Goal: Task Accomplishment & Management: Use online tool/utility

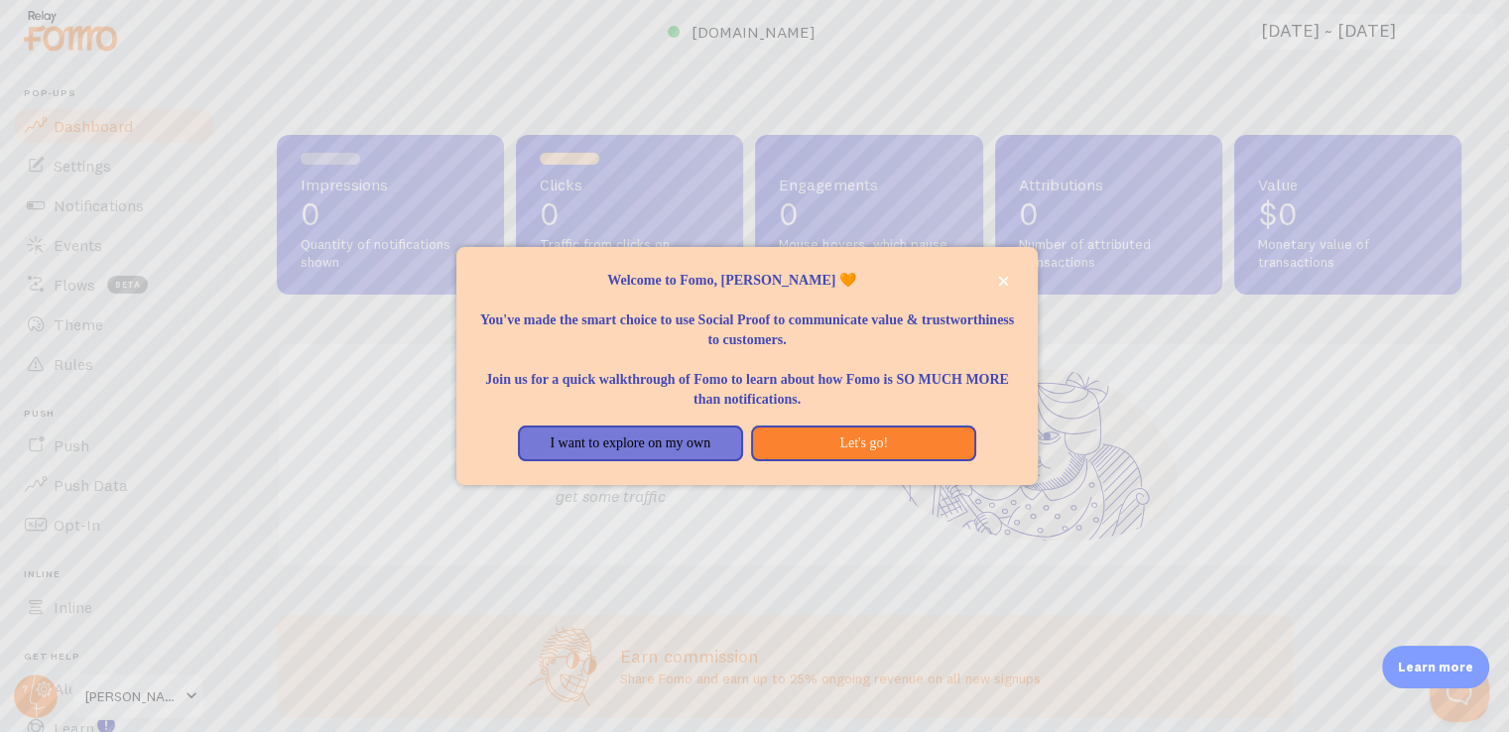
drag, startPoint x: 786, startPoint y: 334, endPoint x: 885, endPoint y: 400, distance: 118.9
click at [885, 400] on div "Welcome to Fomo, [PERSON_NAME] 🧡 You've made the smart choice to use Social Pro…" at bounding box center [747, 340] width 534 height 139
click at [505, 426] on div "I want to explore on my own Let's go!" at bounding box center [747, 444] width 484 height 36
drag, startPoint x: 498, startPoint y: 435, endPoint x: 730, endPoint y: 447, distance: 232.5
click at [730, 447] on div "I want to explore on my own Let's go!" at bounding box center [747, 444] width 534 height 36
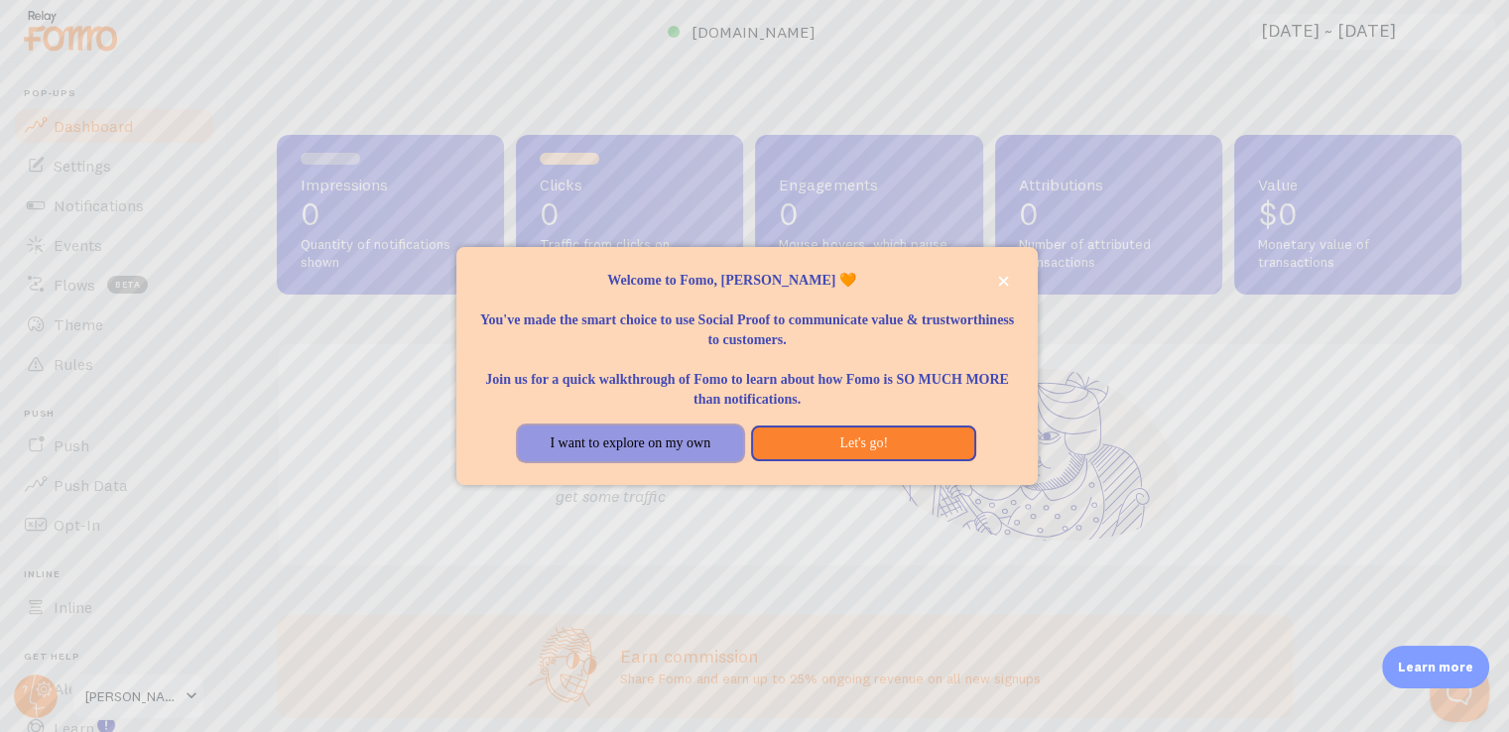
click at [730, 447] on button "I want to explore on my own" at bounding box center [630, 444] width 225 height 36
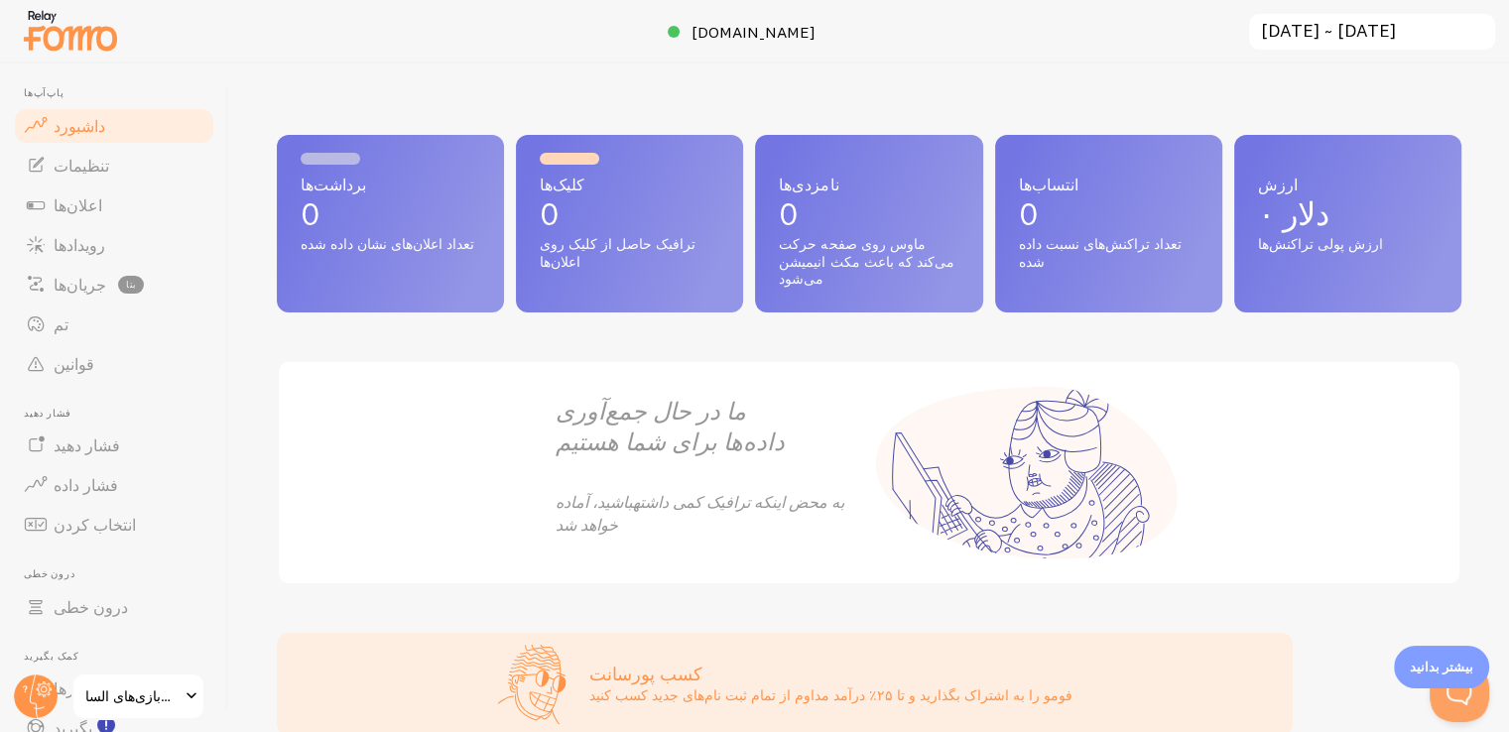
click at [980, 72] on div "برداشت‌ها 0 تعداد اعلان‌های نشان داده شده کلیک‌ها 0 ترافیک حاصل از کلیک روی اعل…" at bounding box center [869, 398] width 1280 height 669
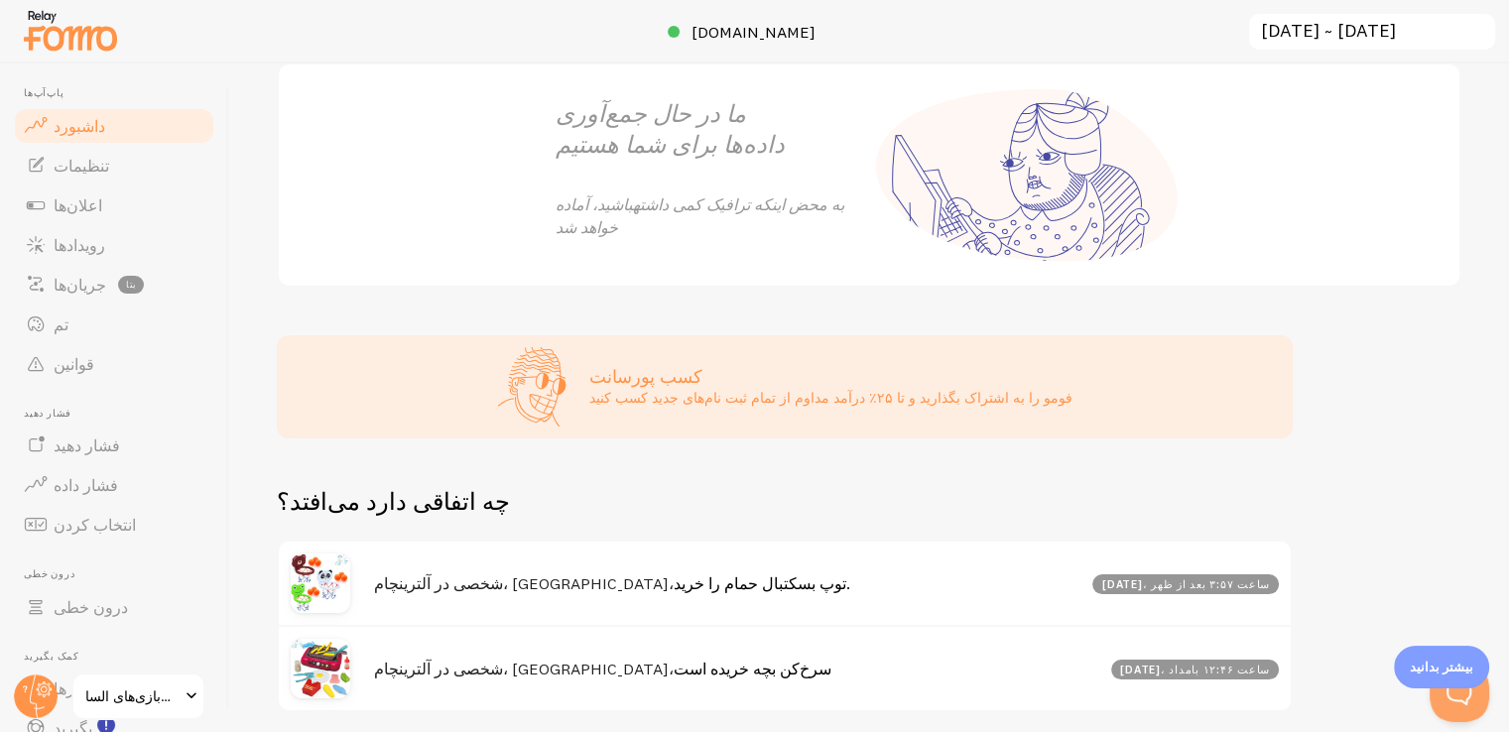
scroll to position [354, 0]
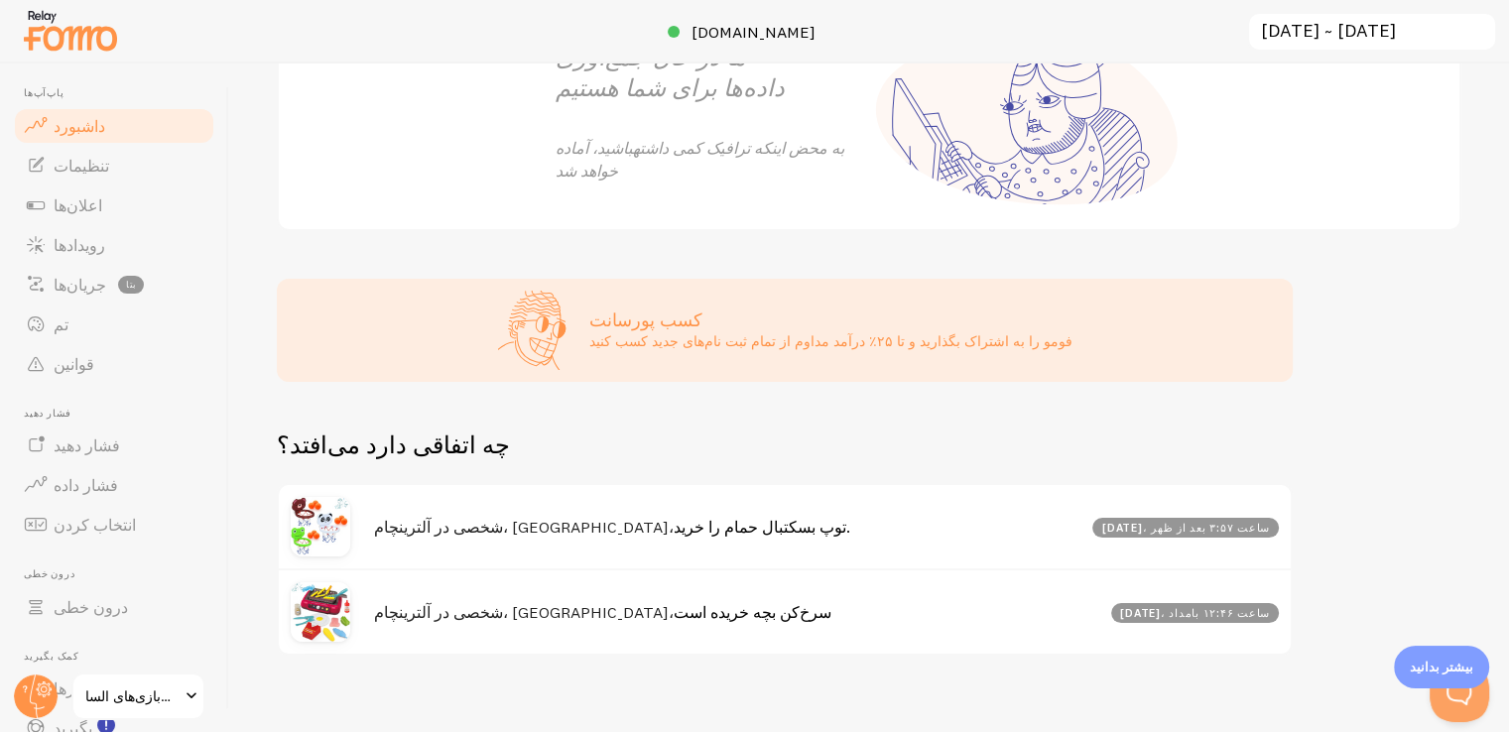
click at [182, 693] on span at bounding box center [192, 697] width 24 height 24
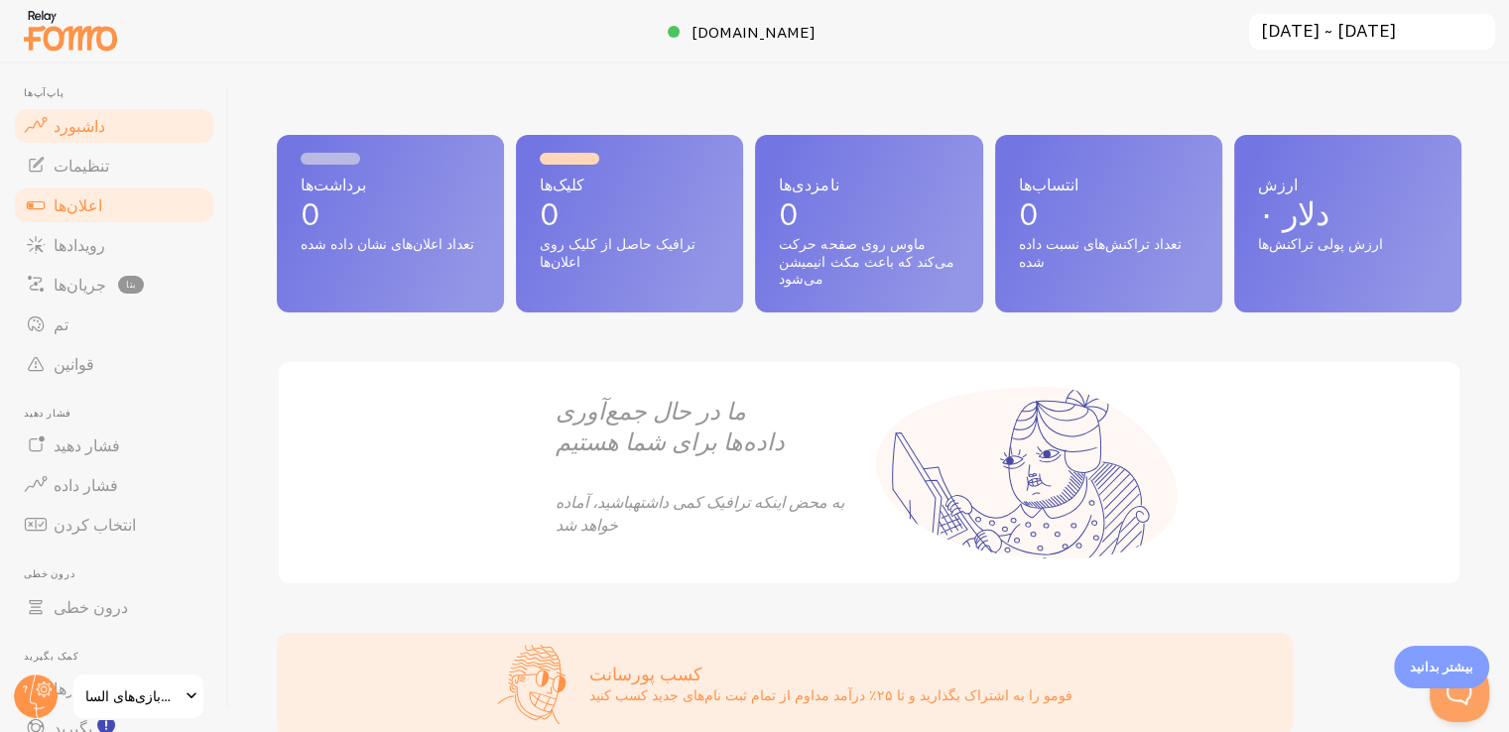
click at [92, 207] on font "اعلان‌ها" at bounding box center [78, 205] width 49 height 20
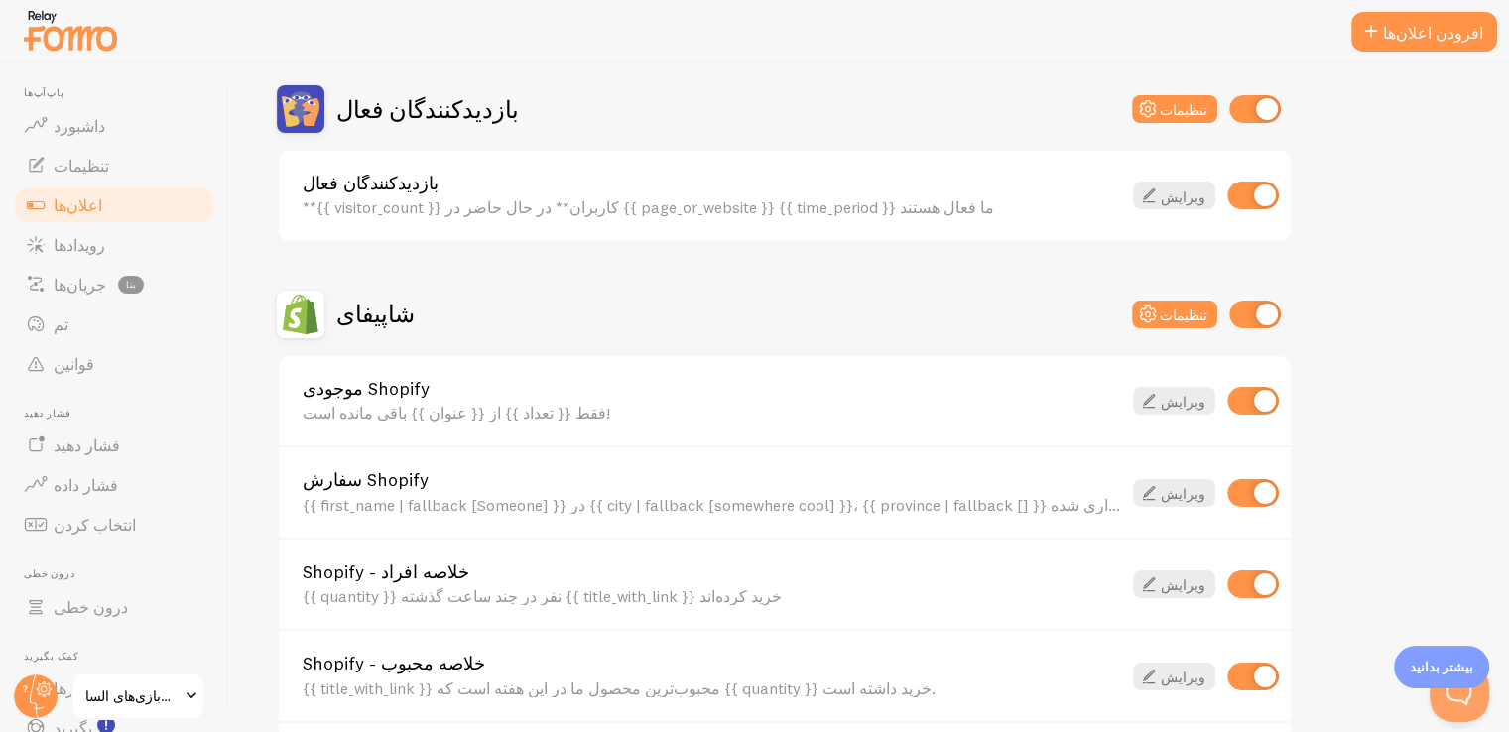
scroll to position [384, 0]
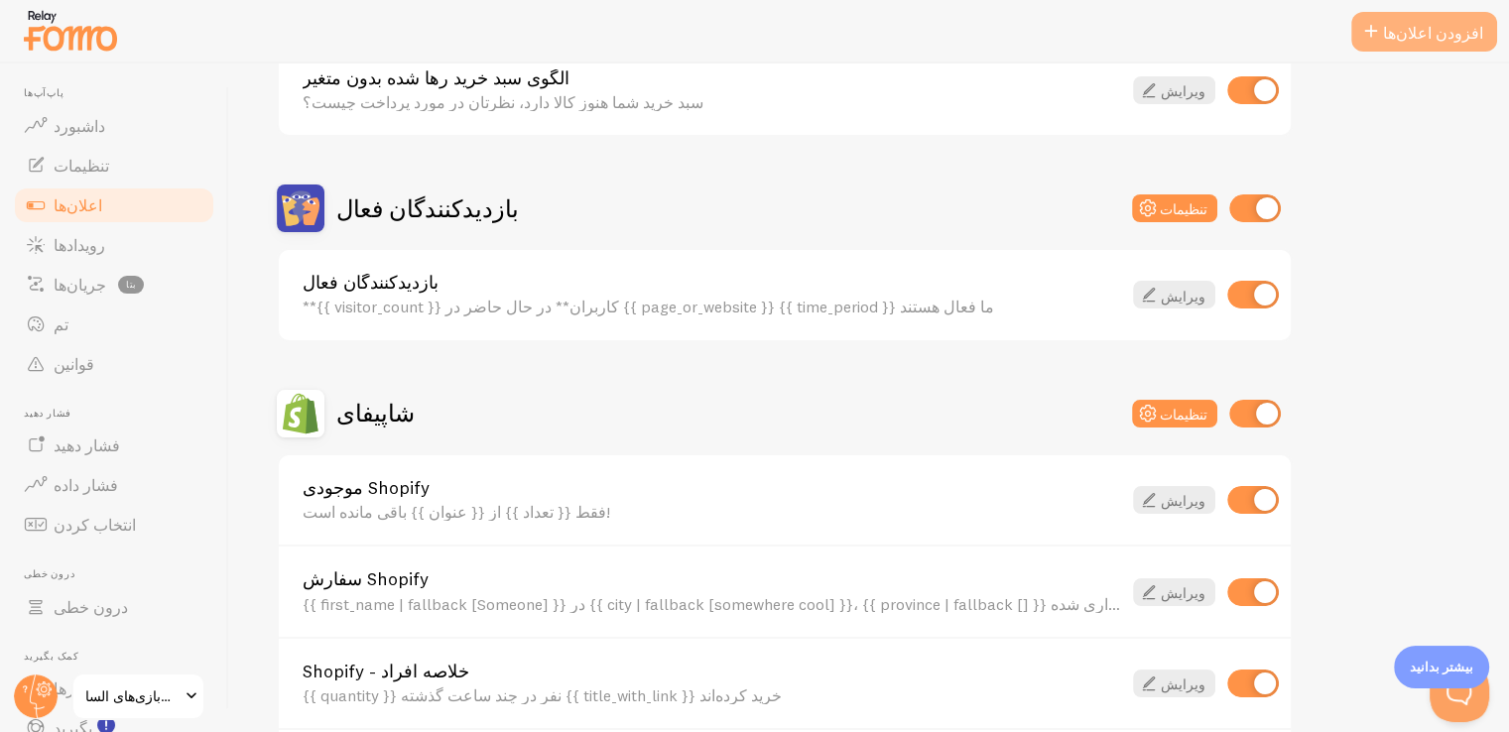
click at [1464, 40] on font "افزودن اعلان‌ها" at bounding box center [1433, 33] width 100 height 20
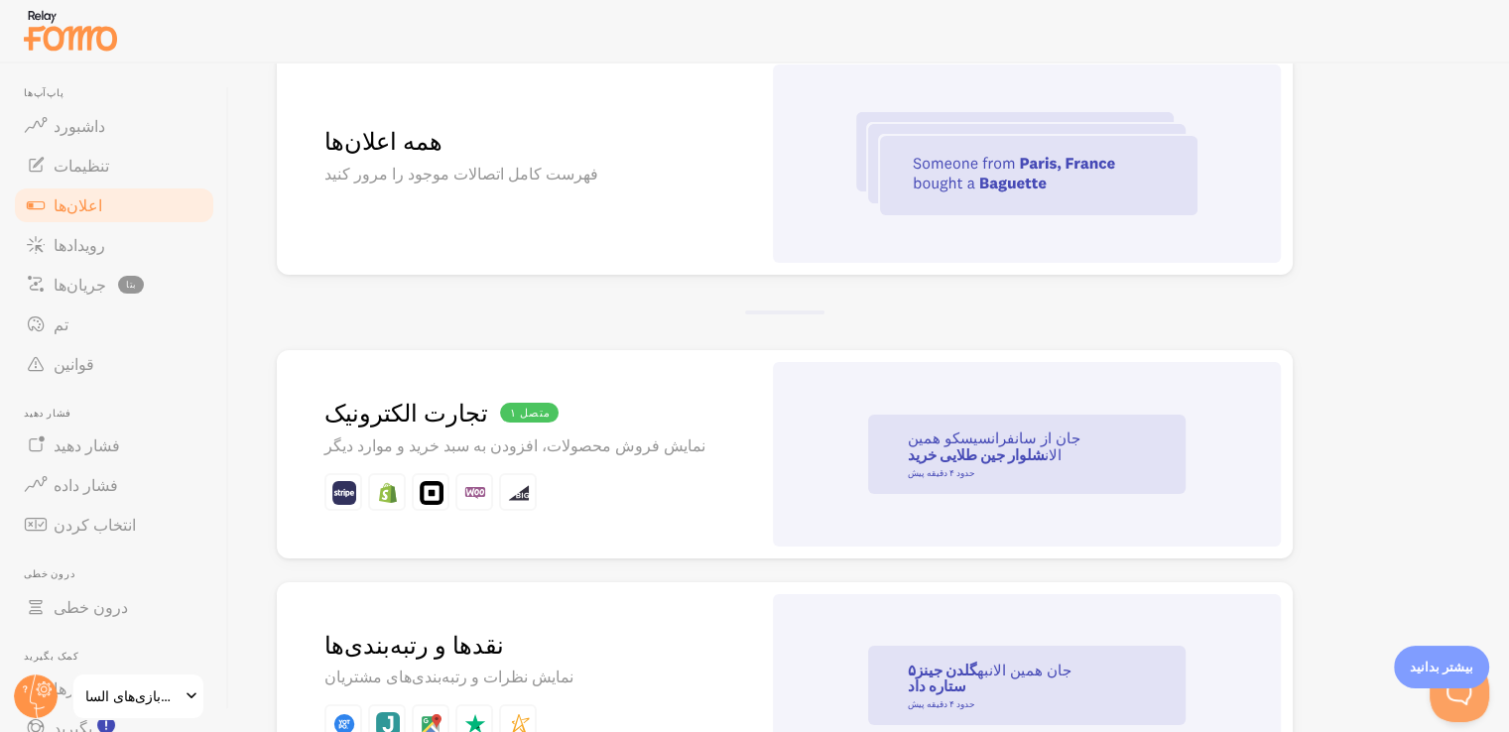
scroll to position [99, 0]
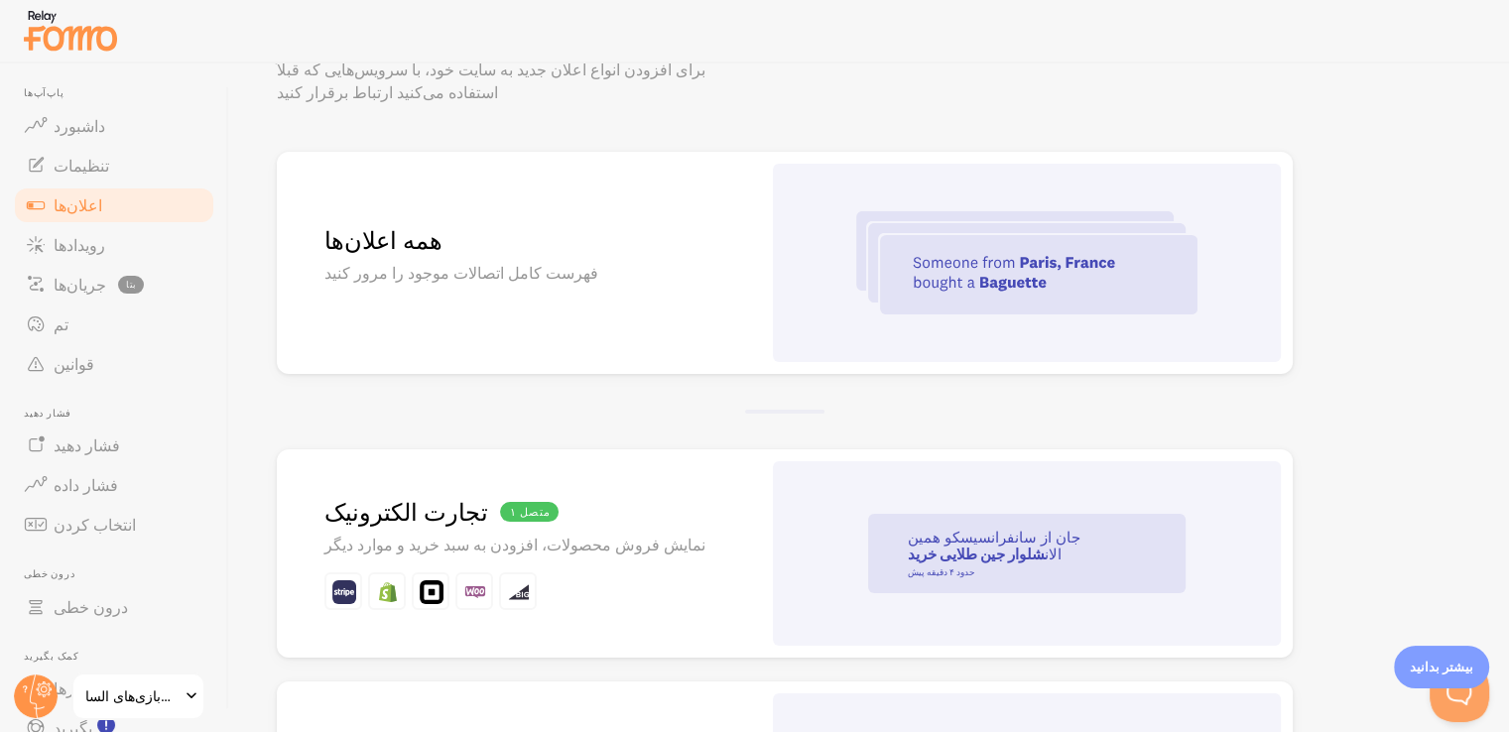
click at [453, 246] on h2 "همه اعلان‌ها" at bounding box center [519, 240] width 389 height 31
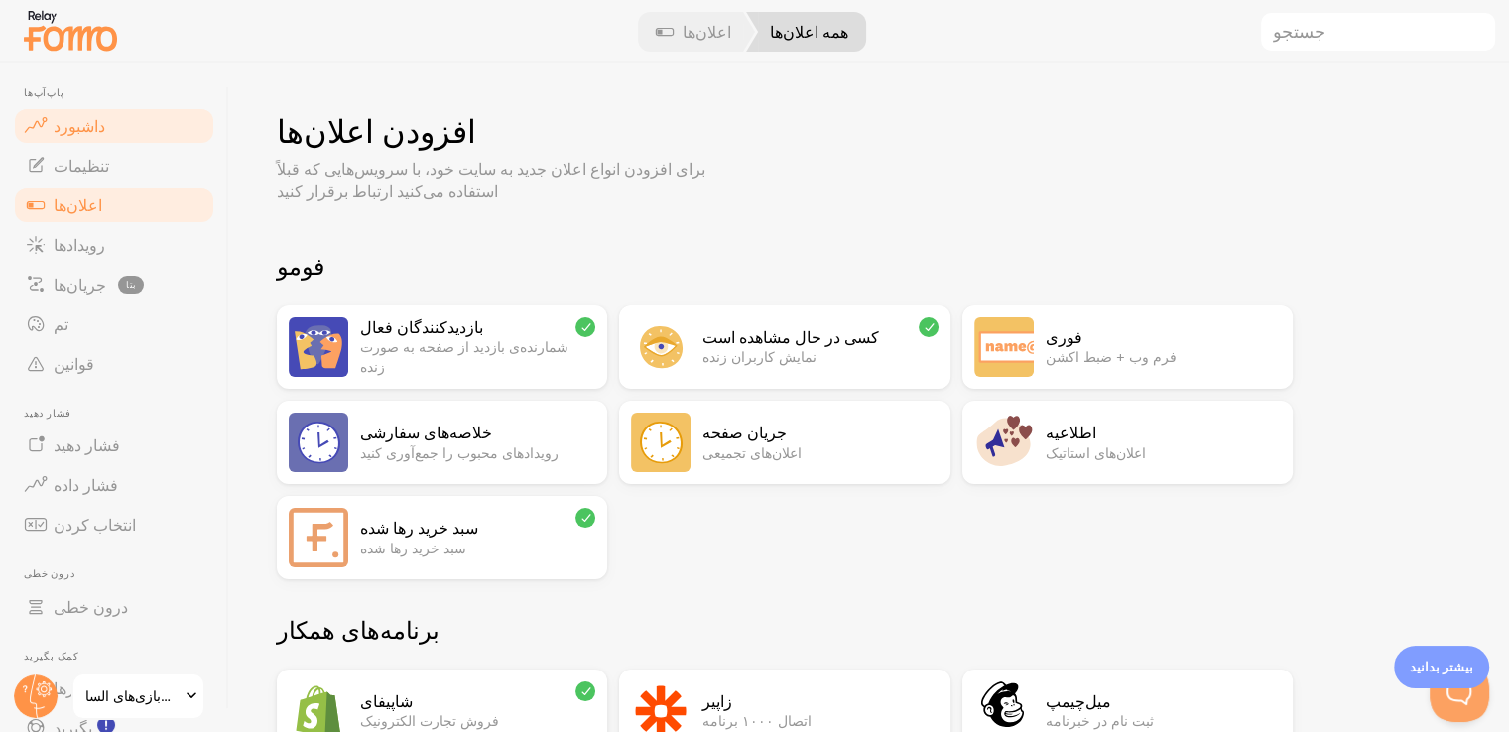
click at [83, 129] on font "داشبورد" at bounding box center [80, 126] width 52 height 20
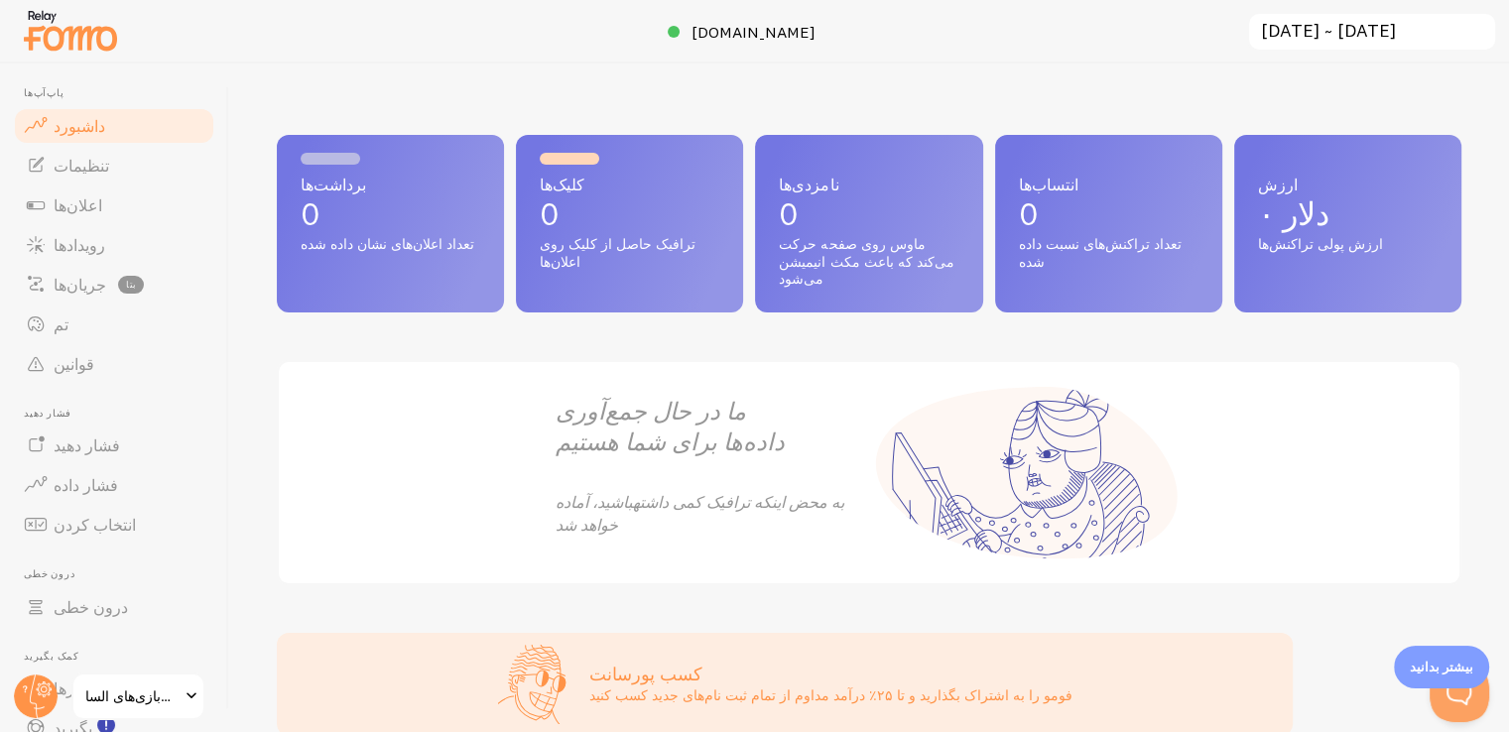
click at [1395, 29] on input "[DATE] ~ [DATE]" at bounding box center [1372, 32] width 250 height 41
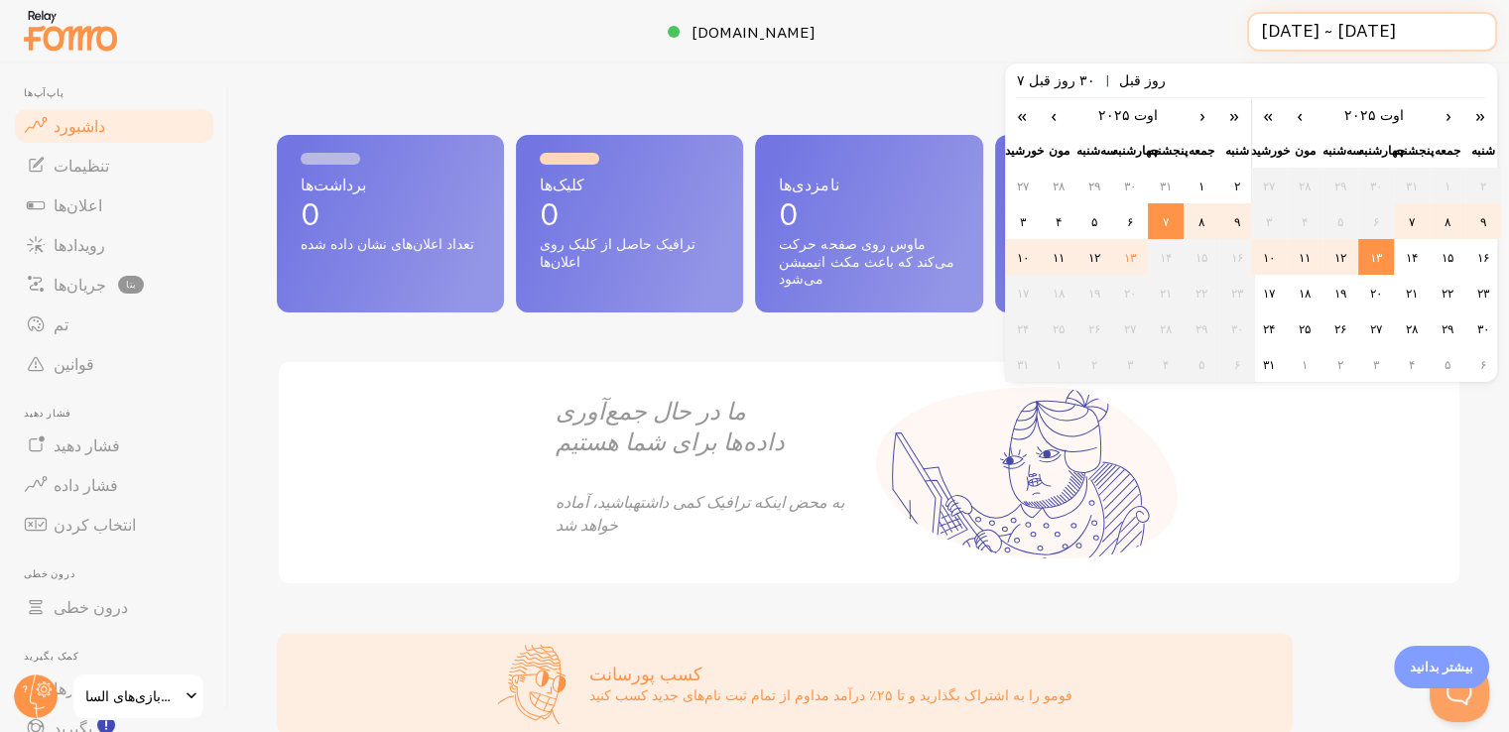
click at [1395, 29] on input "[DATE] ~ [DATE]" at bounding box center [1372, 32] width 250 height 41
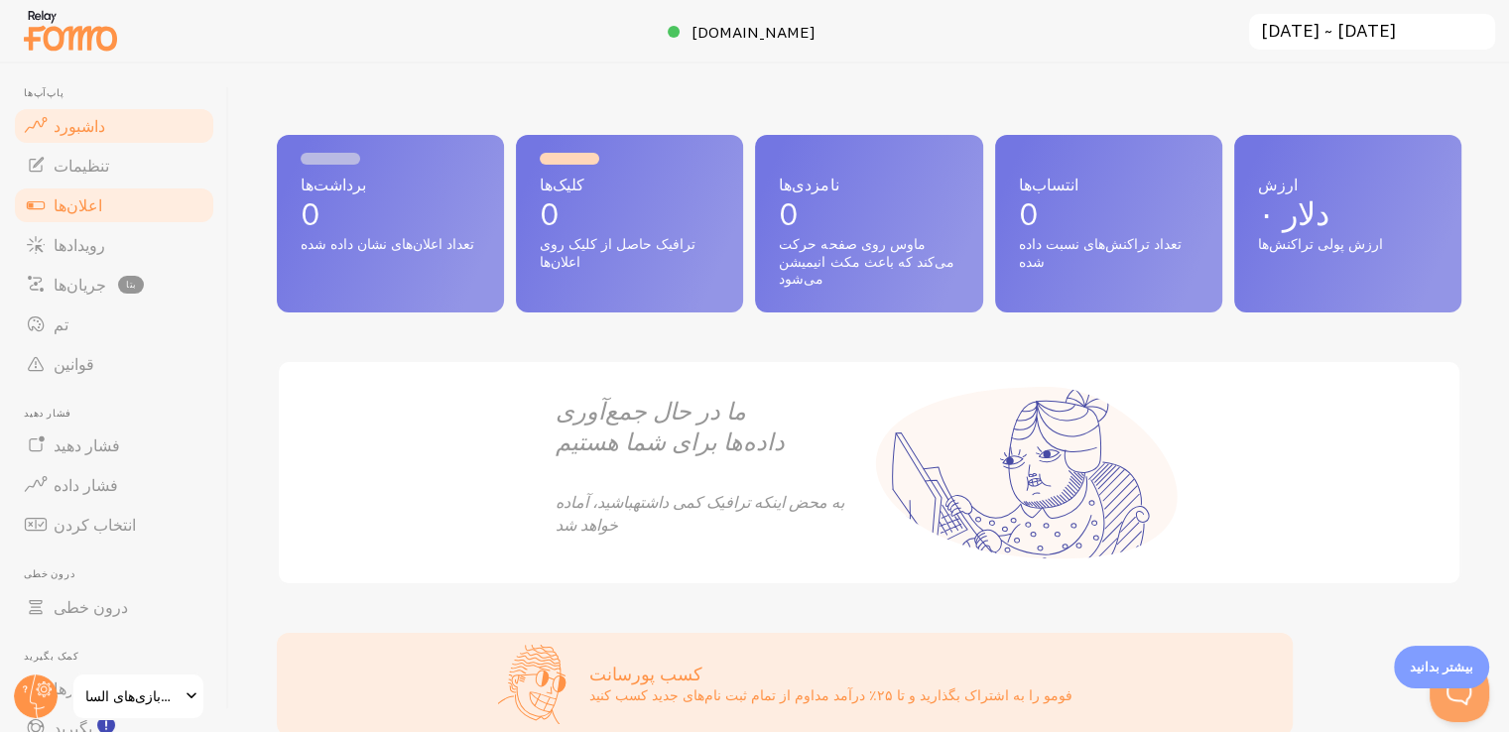
click at [36, 202] on span at bounding box center [36, 206] width 24 height 24
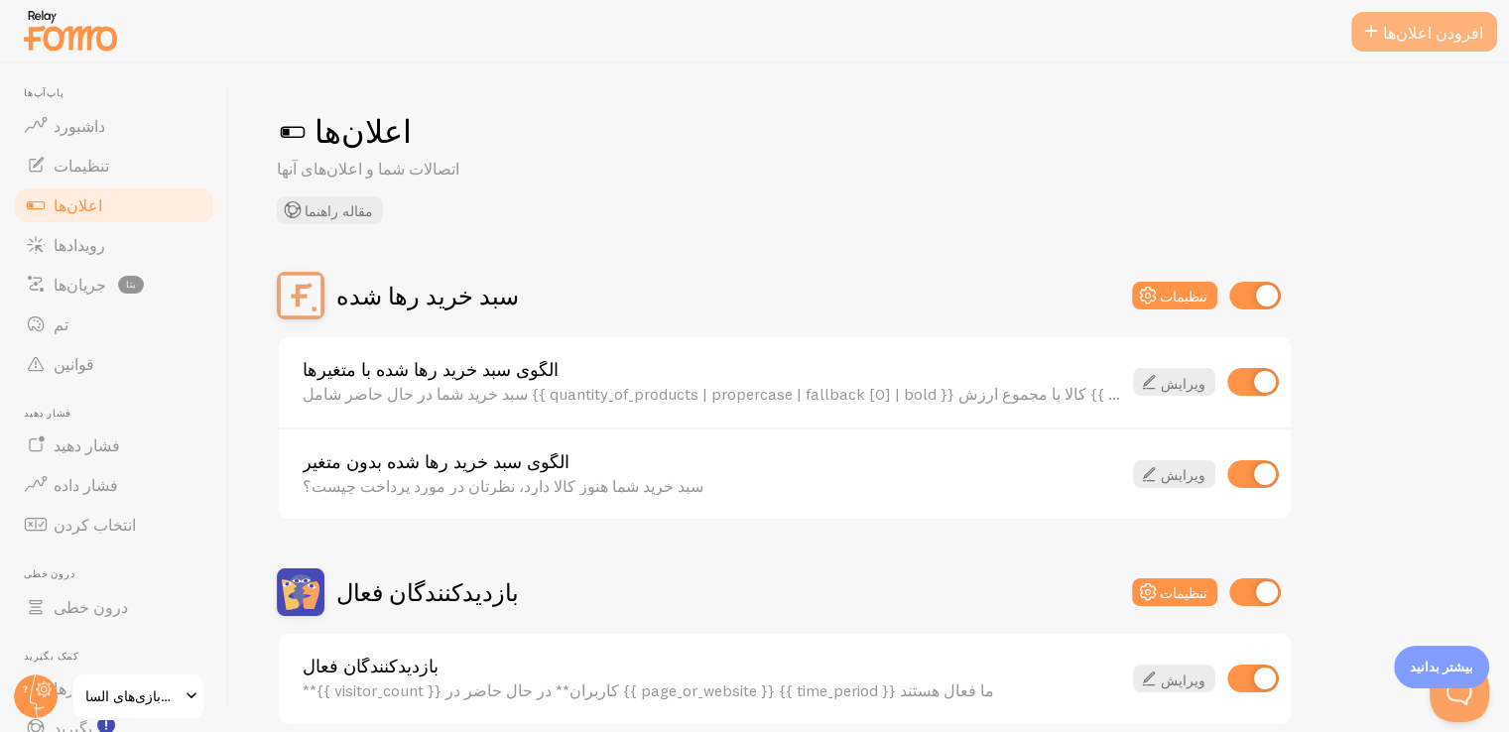
click at [1474, 31] on font "افزودن اعلان‌ها" at bounding box center [1433, 33] width 100 height 20
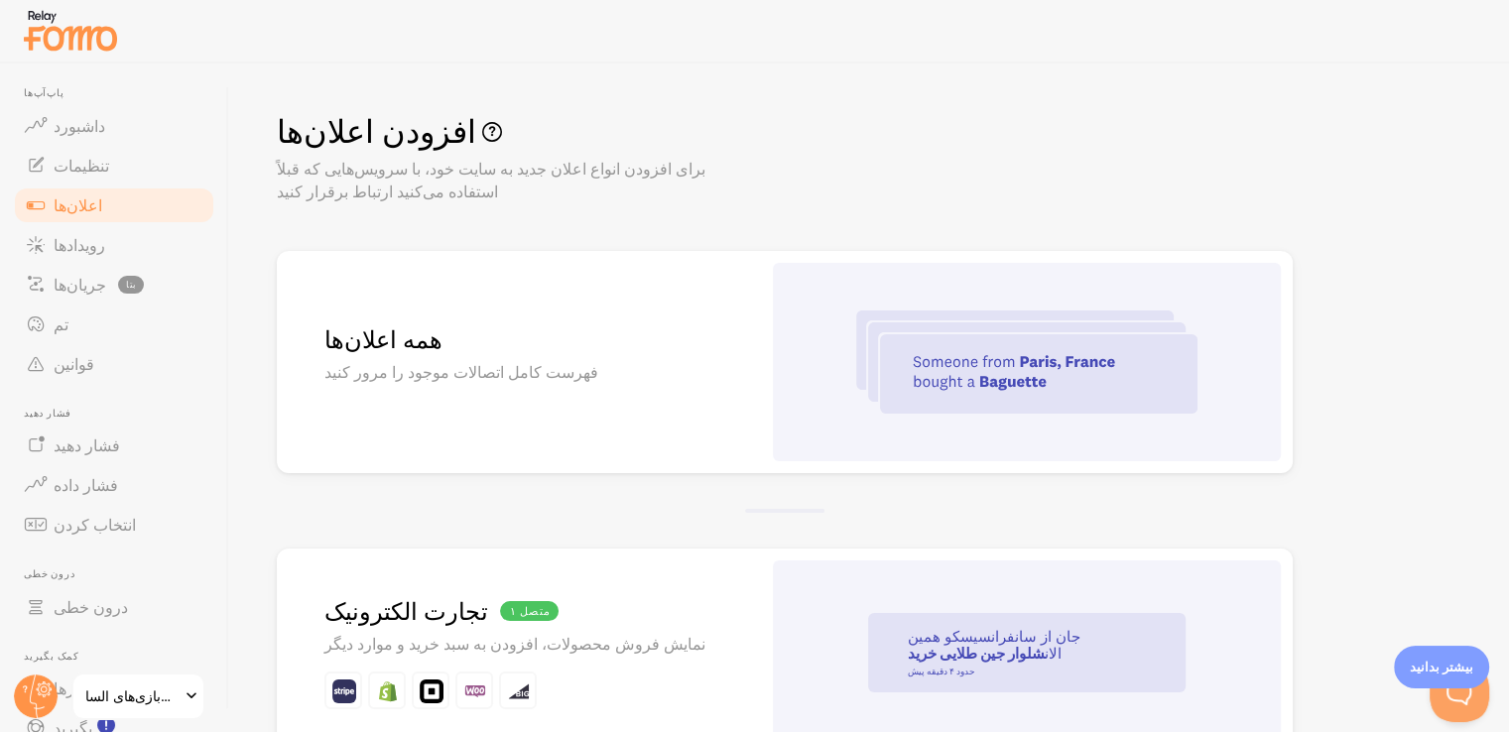
click at [1006, 371] on img at bounding box center [1026, 362] width 341 height 103
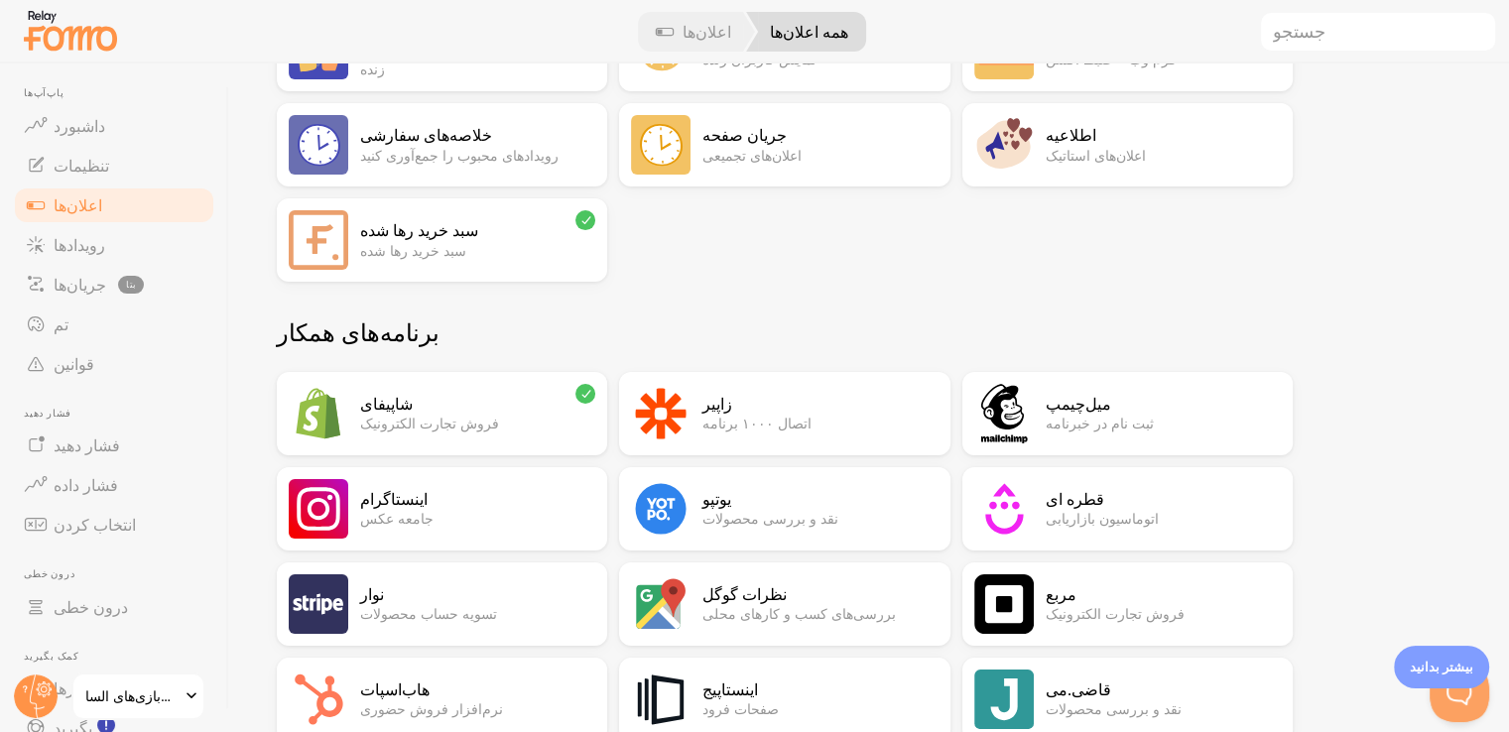
scroll to position [211, 0]
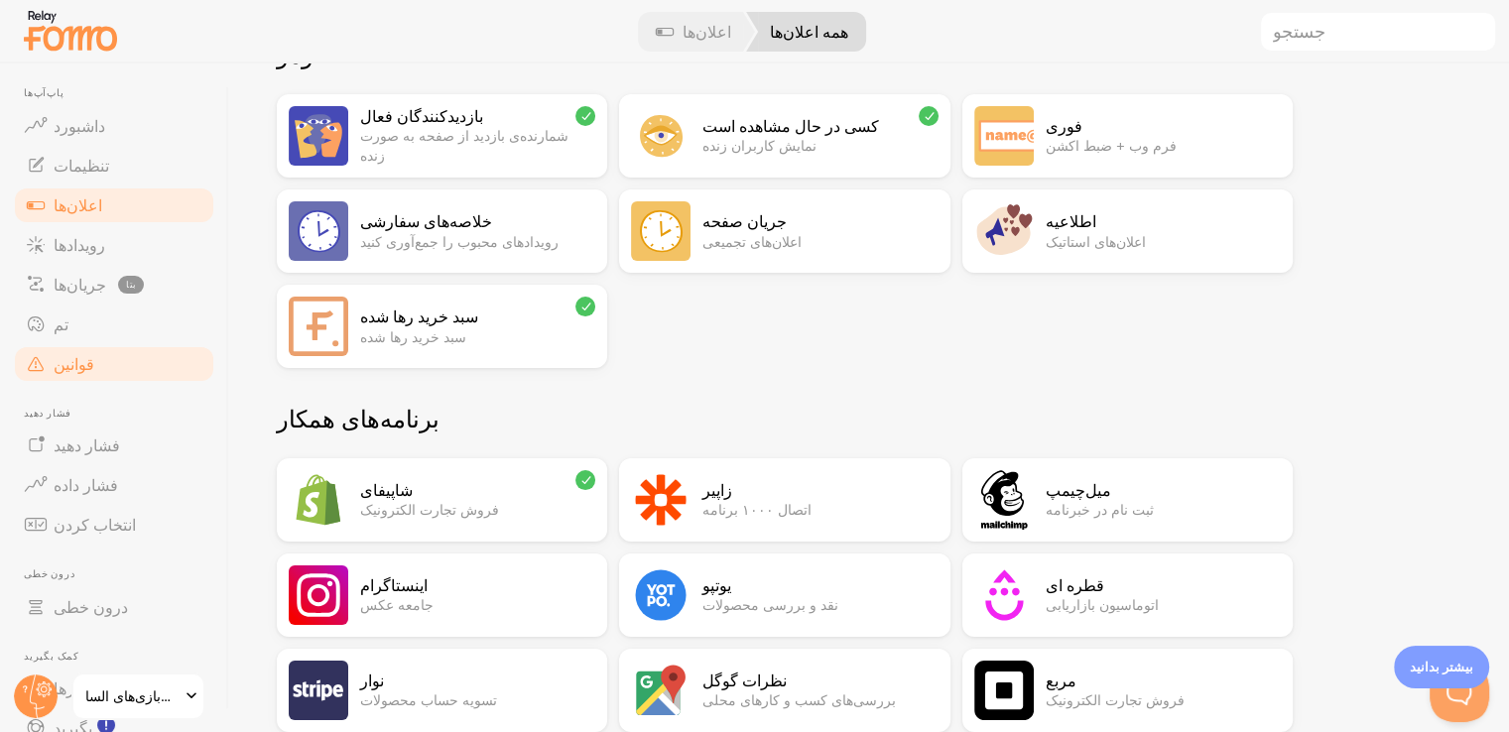
click at [69, 358] on font "قوانین" at bounding box center [74, 364] width 41 height 20
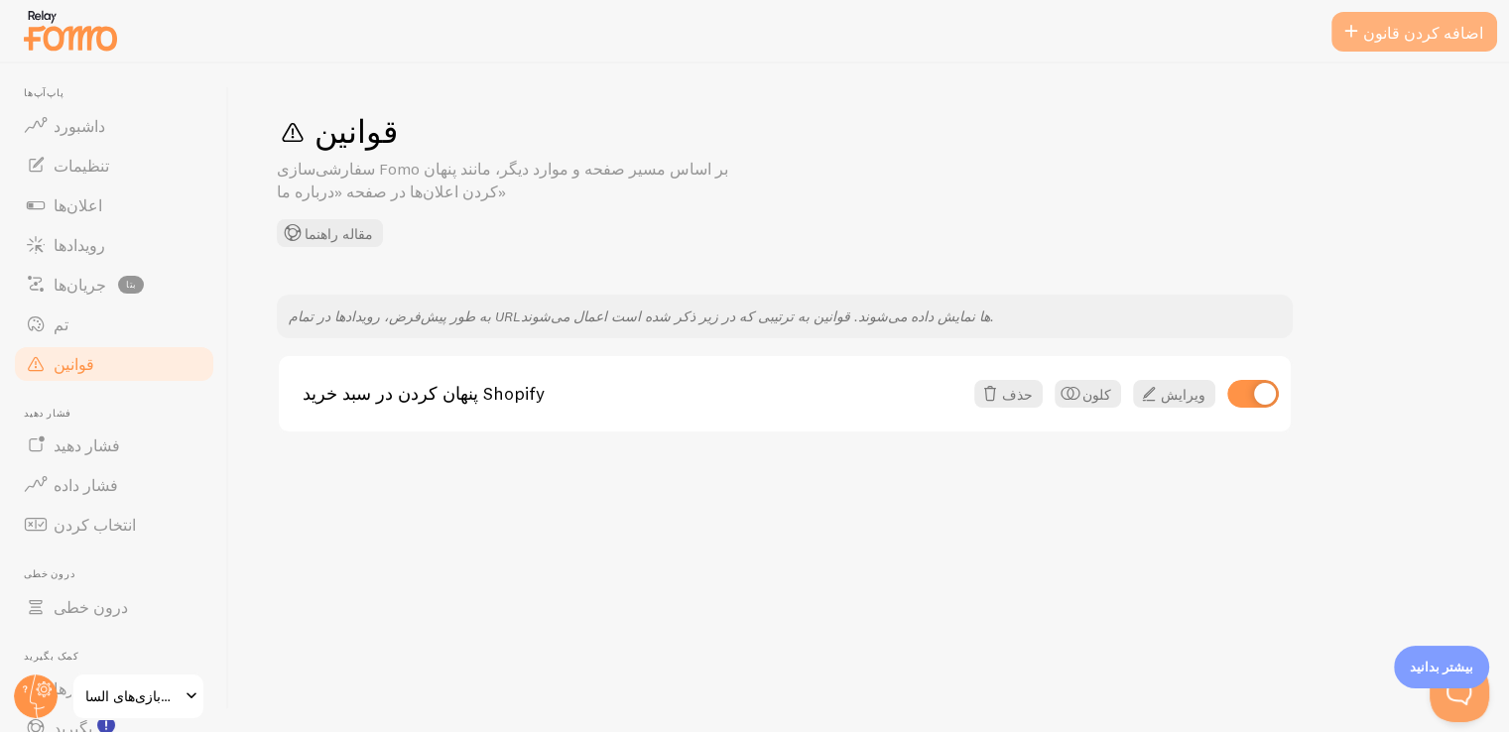
click at [1412, 39] on font "اضافه کردن قانون" at bounding box center [1424, 33] width 120 height 20
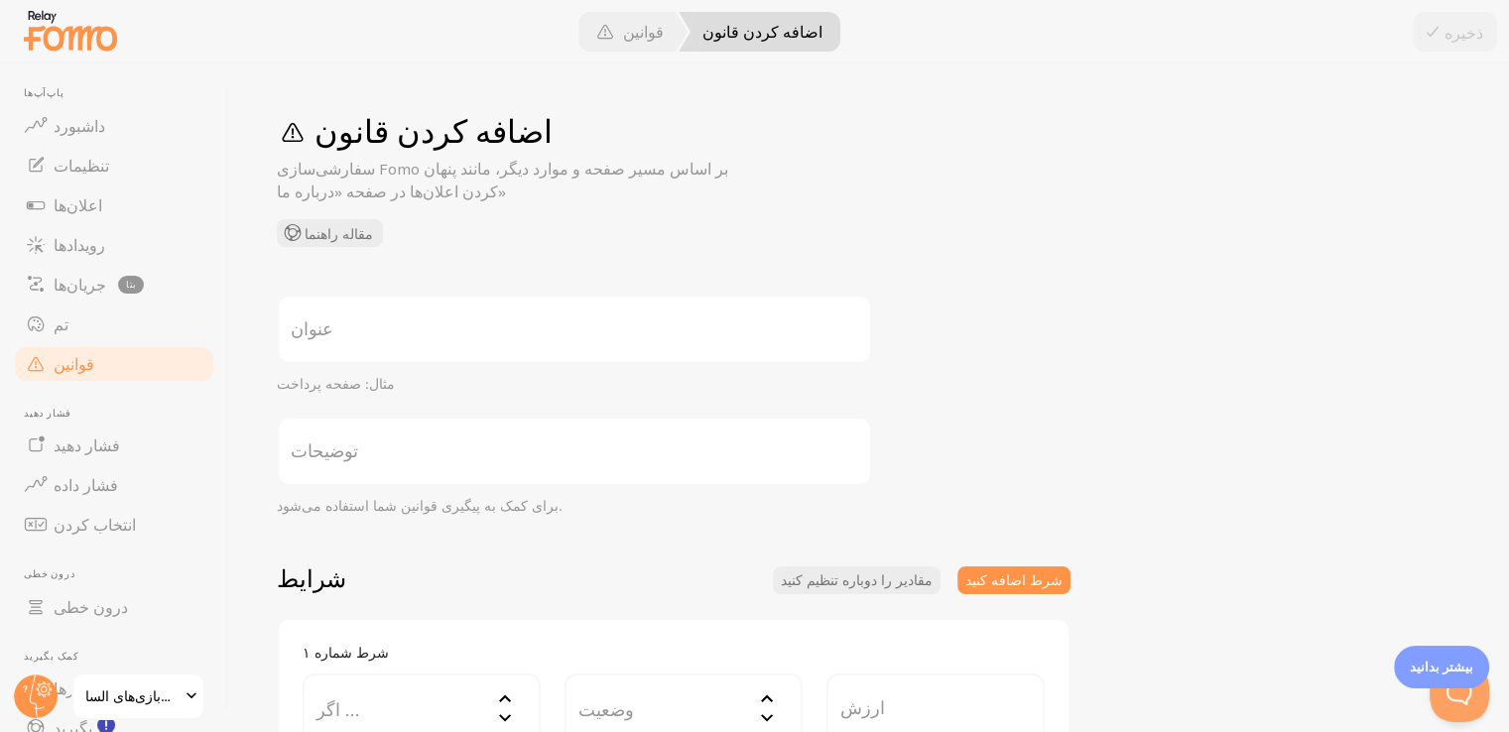
click at [538, 332] on label "عنوان" at bounding box center [574, 329] width 595 height 69
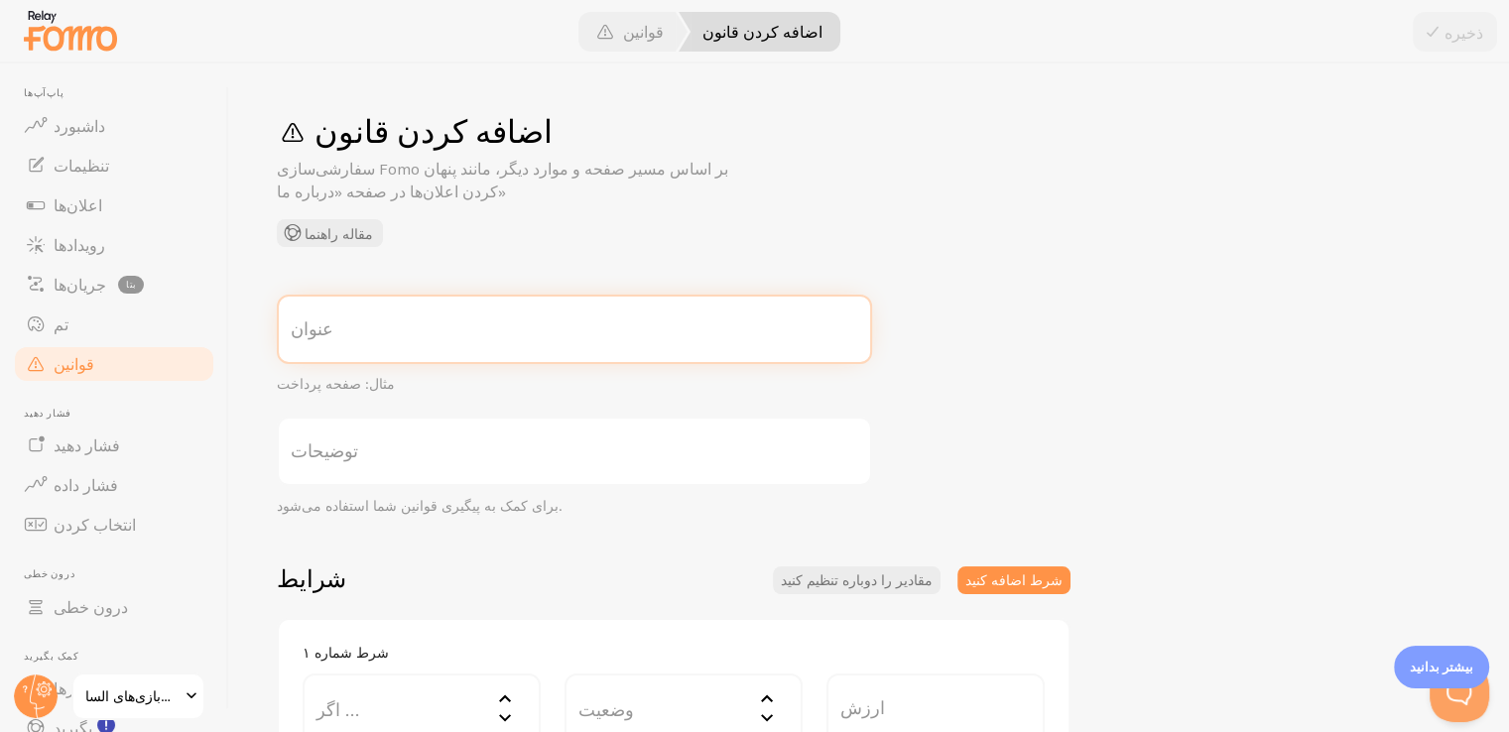
click at [538, 332] on input "عنوان" at bounding box center [574, 329] width 595 height 69
type input "l"
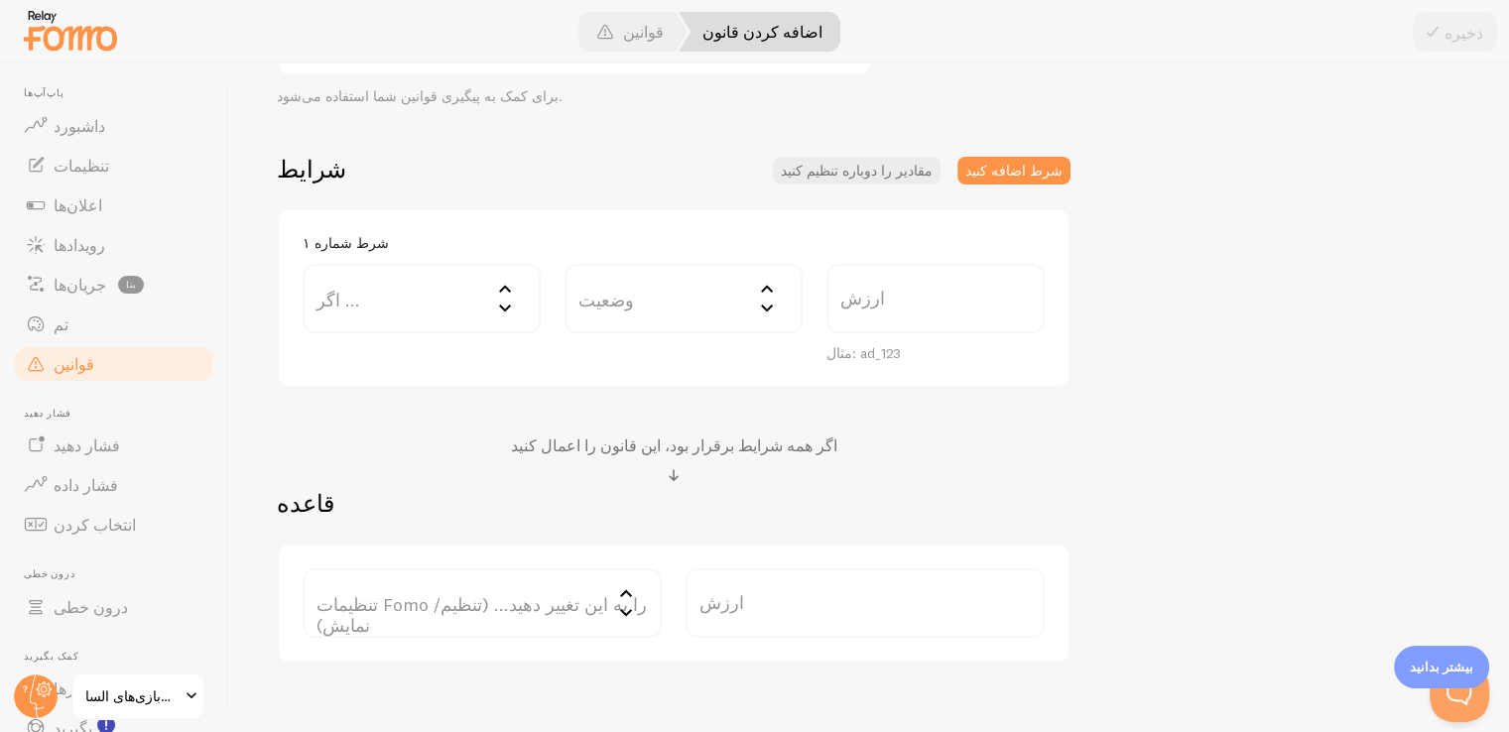
scroll to position [509, 0]
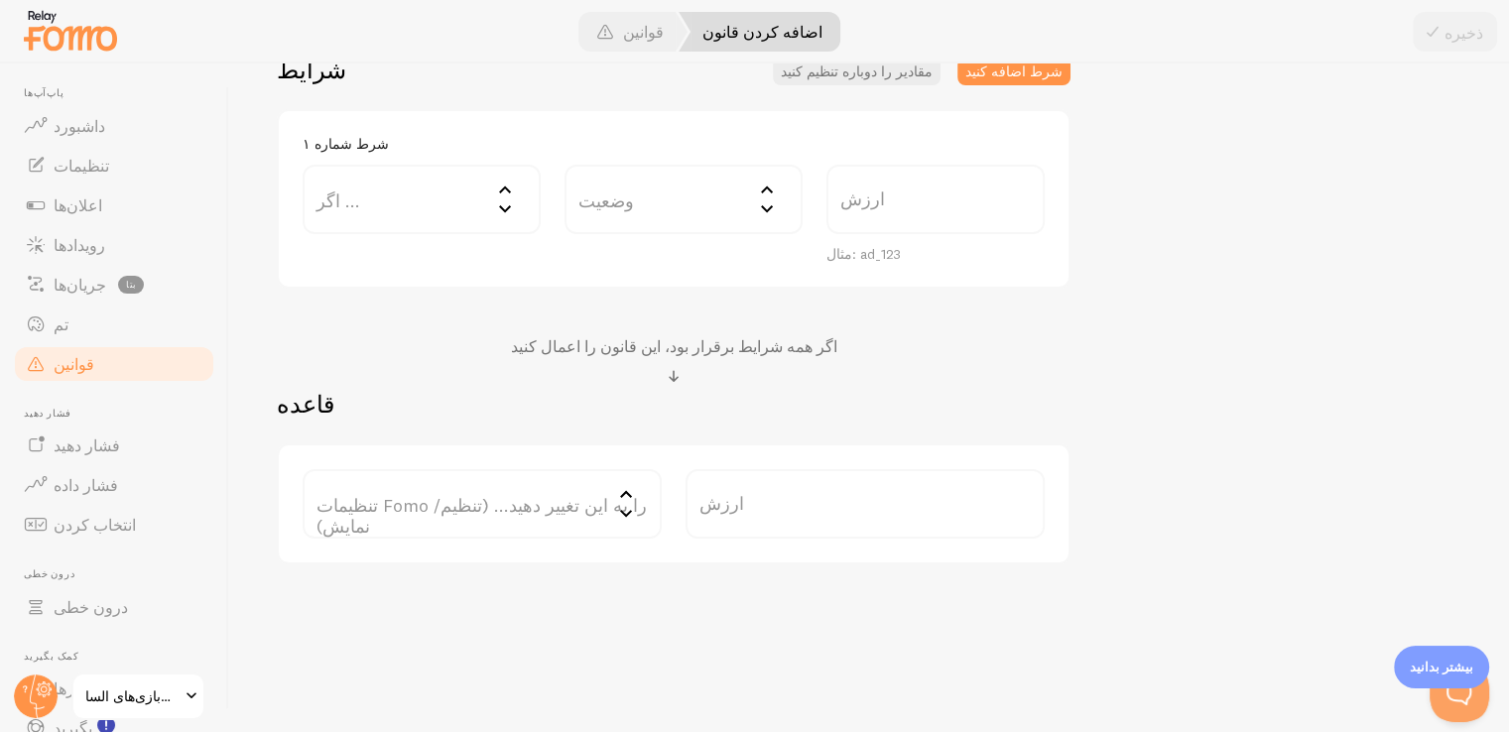
type input "Low Stock Alert"
click at [504, 195] on icon at bounding box center [505, 190] width 24 height 24
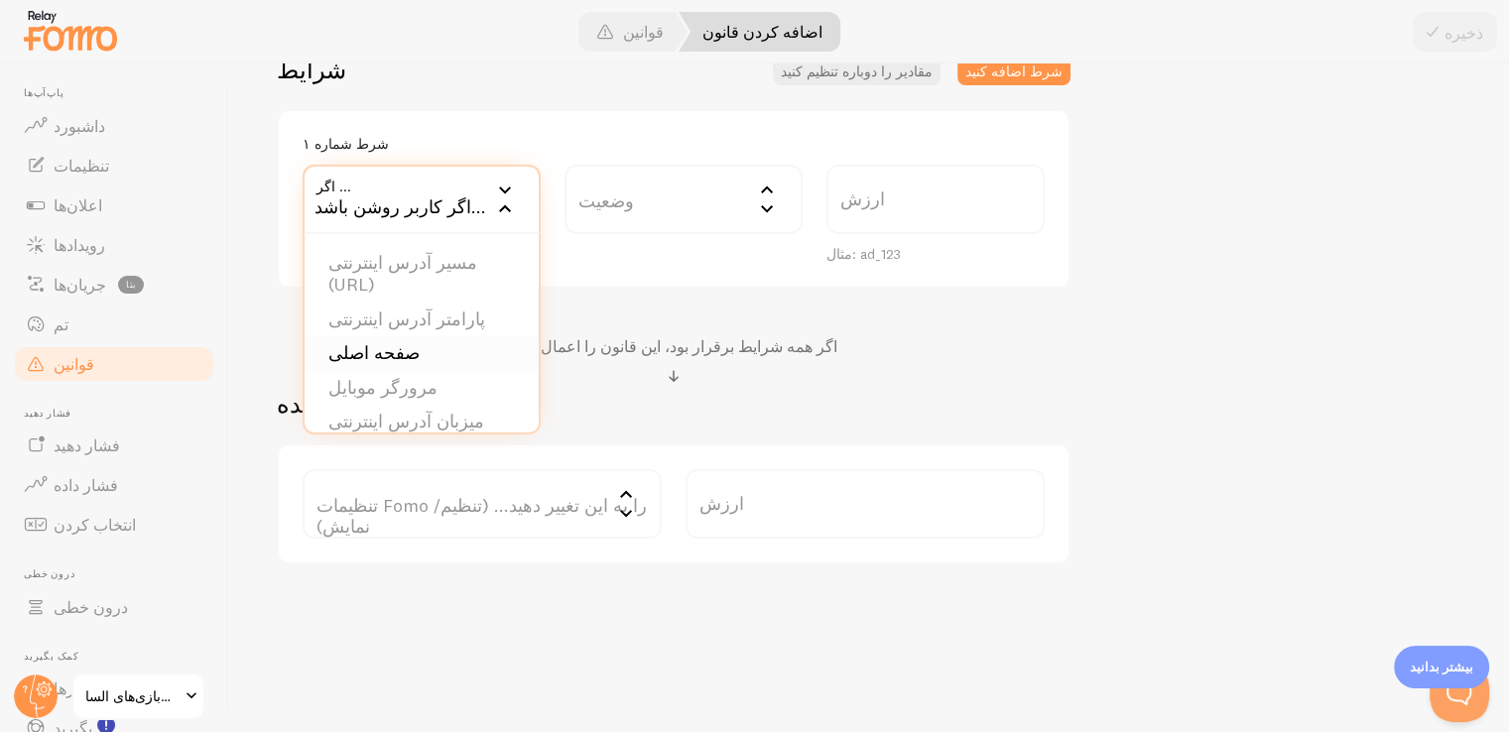
scroll to position [31, 0]
click at [997, 389] on h2 "قاعده" at bounding box center [674, 404] width 794 height 31
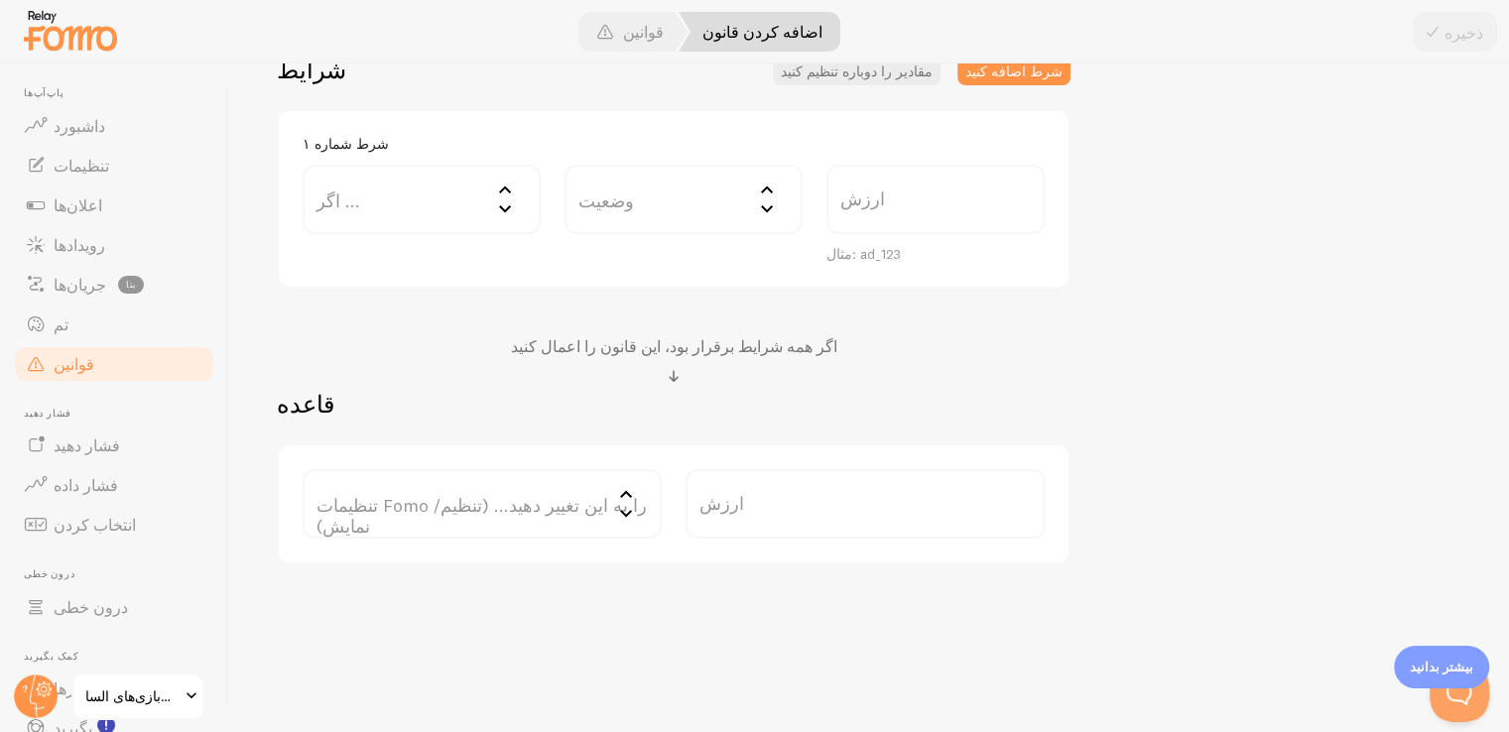
click at [395, 195] on label "اگر ..." at bounding box center [422, 199] width 238 height 69
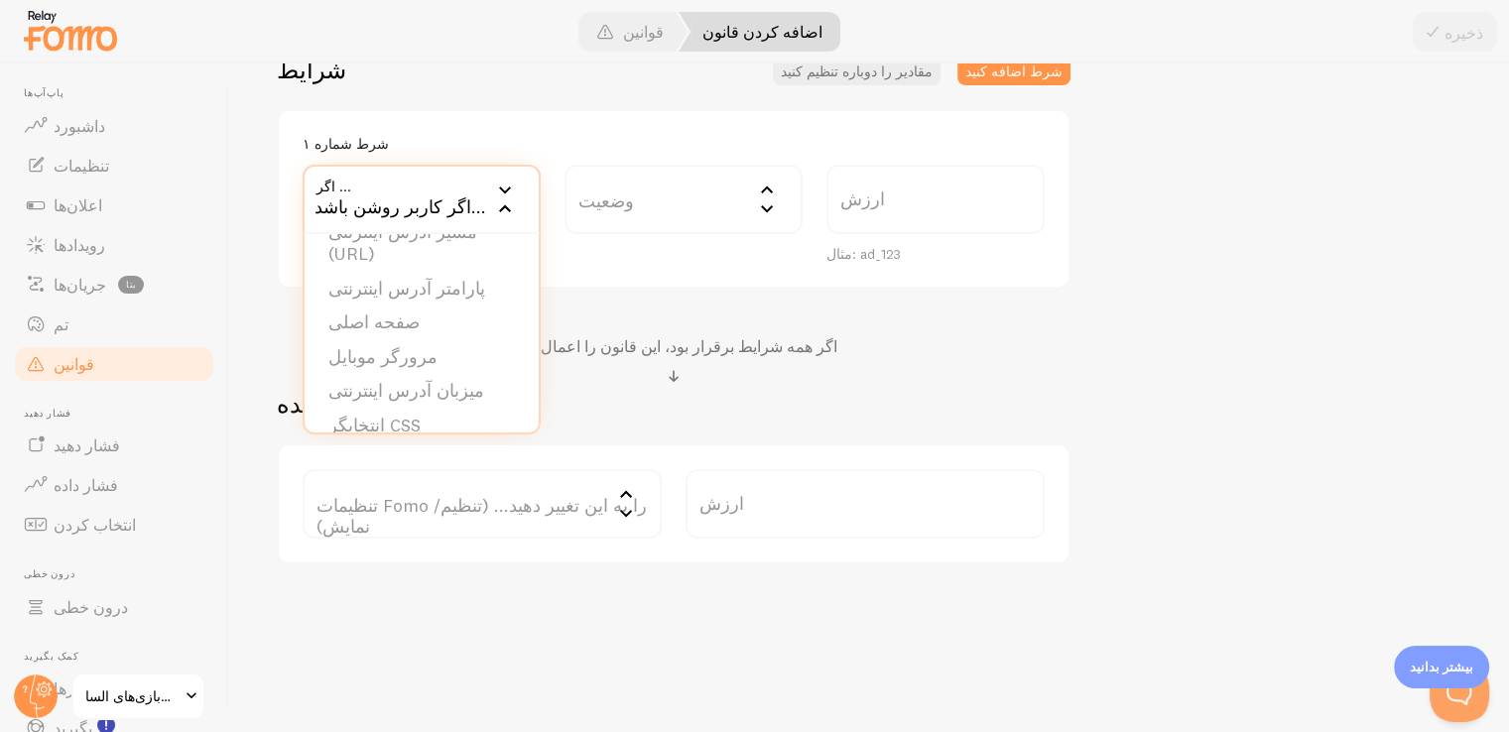
click at [418, 206] on font "اگر کاربر روشن باشد..." at bounding box center [401, 206] width 172 height 23
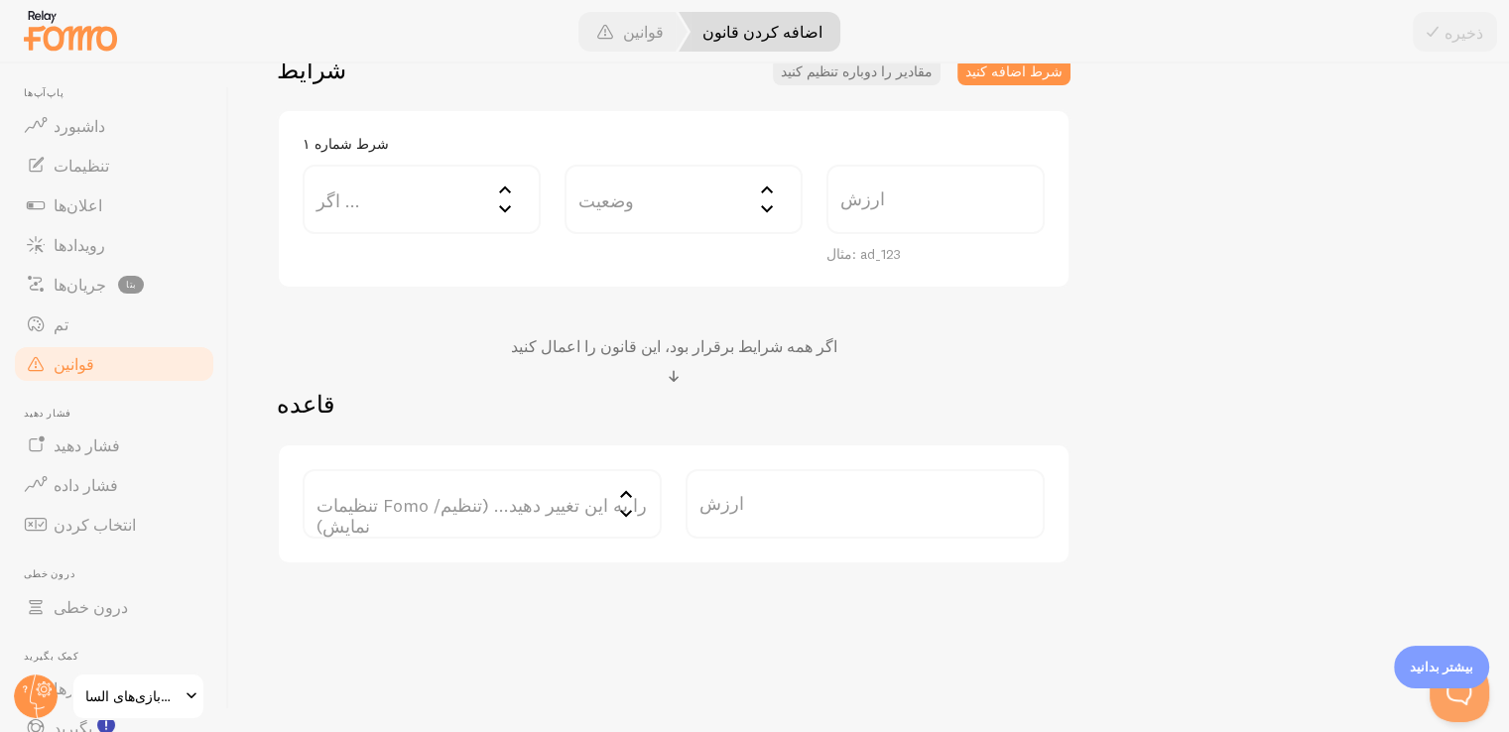
click at [627, 200] on label "وضعیت" at bounding box center [684, 199] width 238 height 69
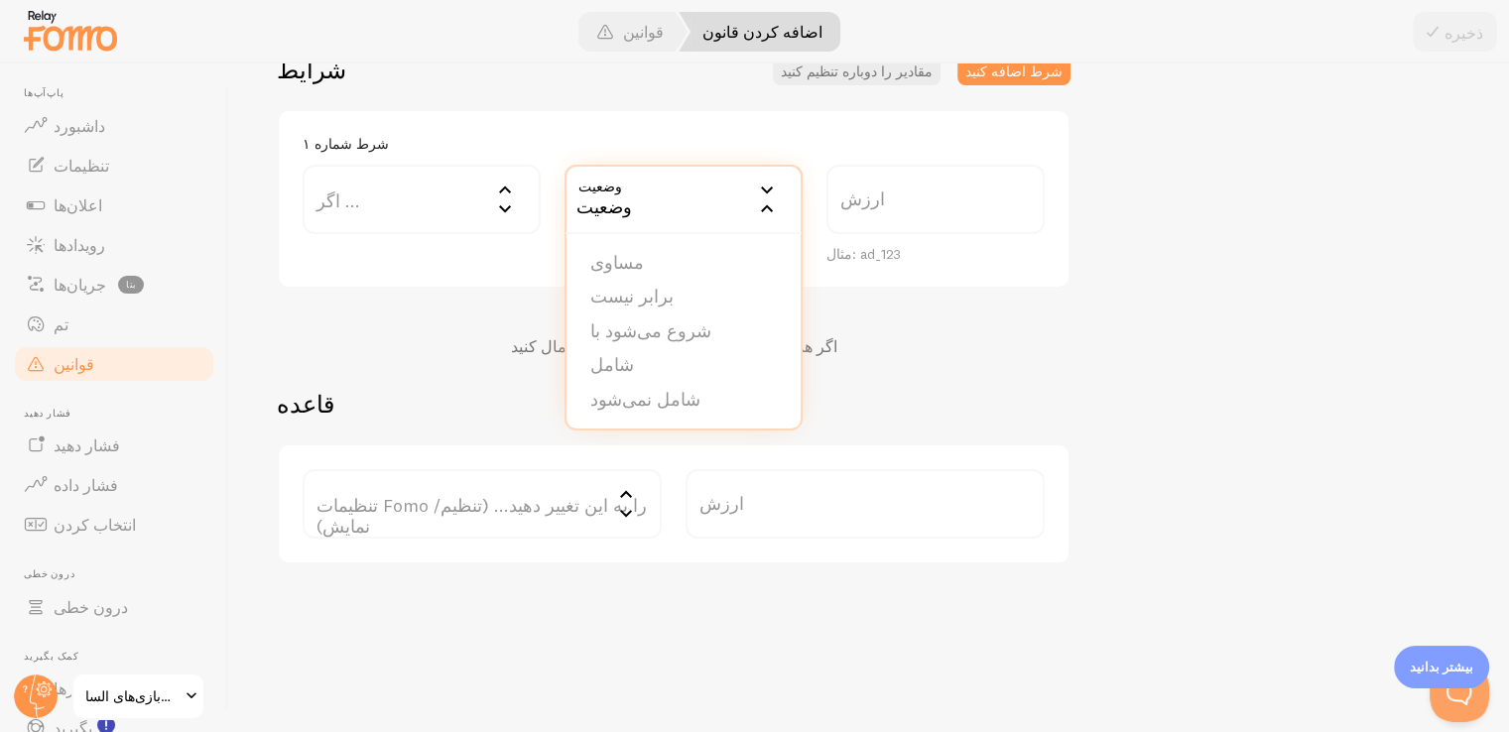
click at [905, 352] on div "اگر همه شرایط برقرار بود، این قانون را اعمال کنید" at bounding box center [674, 362] width 794 height 53
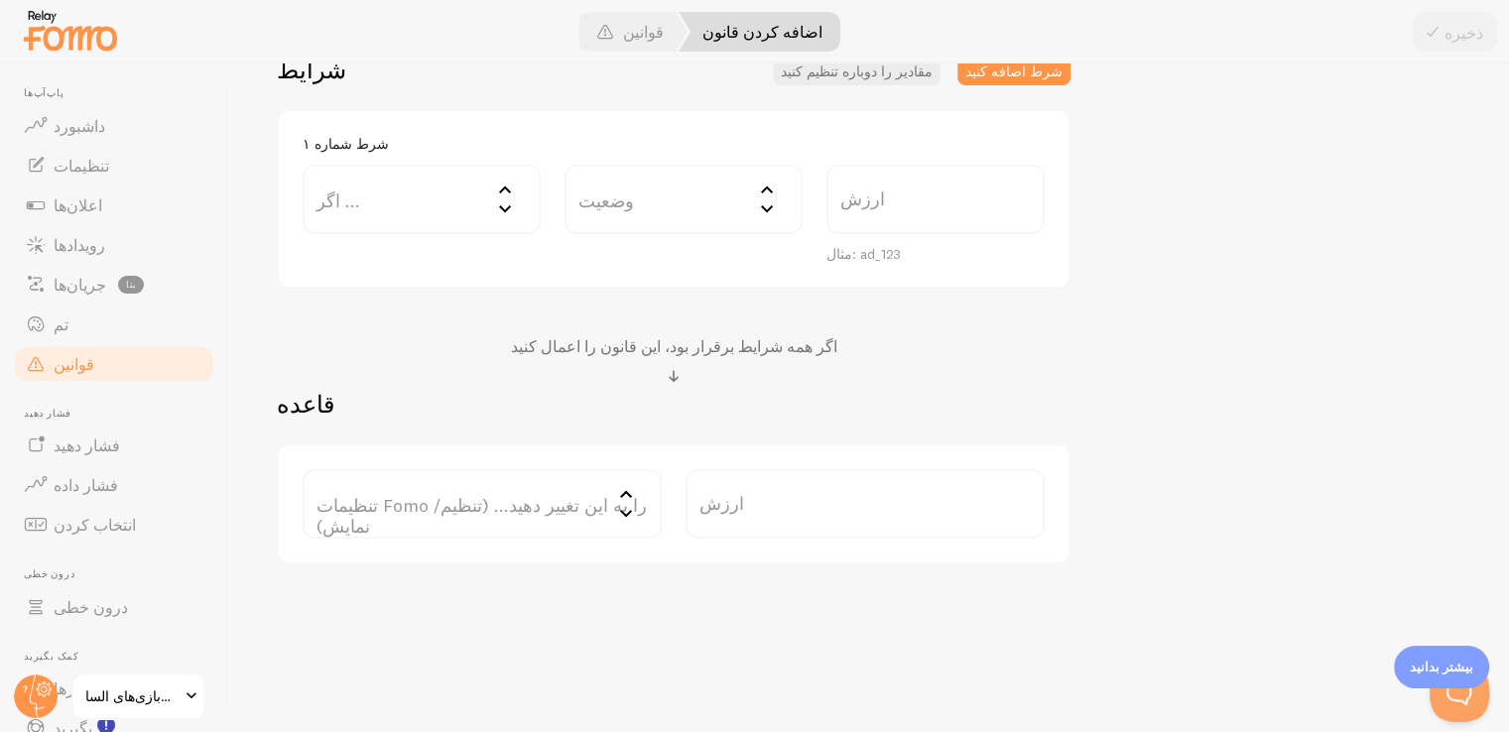
click at [901, 205] on label "ارزش" at bounding box center [936, 199] width 218 height 69
click at [901, 205] on input "ارزش" at bounding box center [936, 199] width 218 height 69
click at [1249, 310] on div "Low Stock Alert عنوان مثال: صفحه پرداخت توضیحات برای کمک به پیگیری قوانین شما ا…" at bounding box center [869, 175] width 1185 height 779
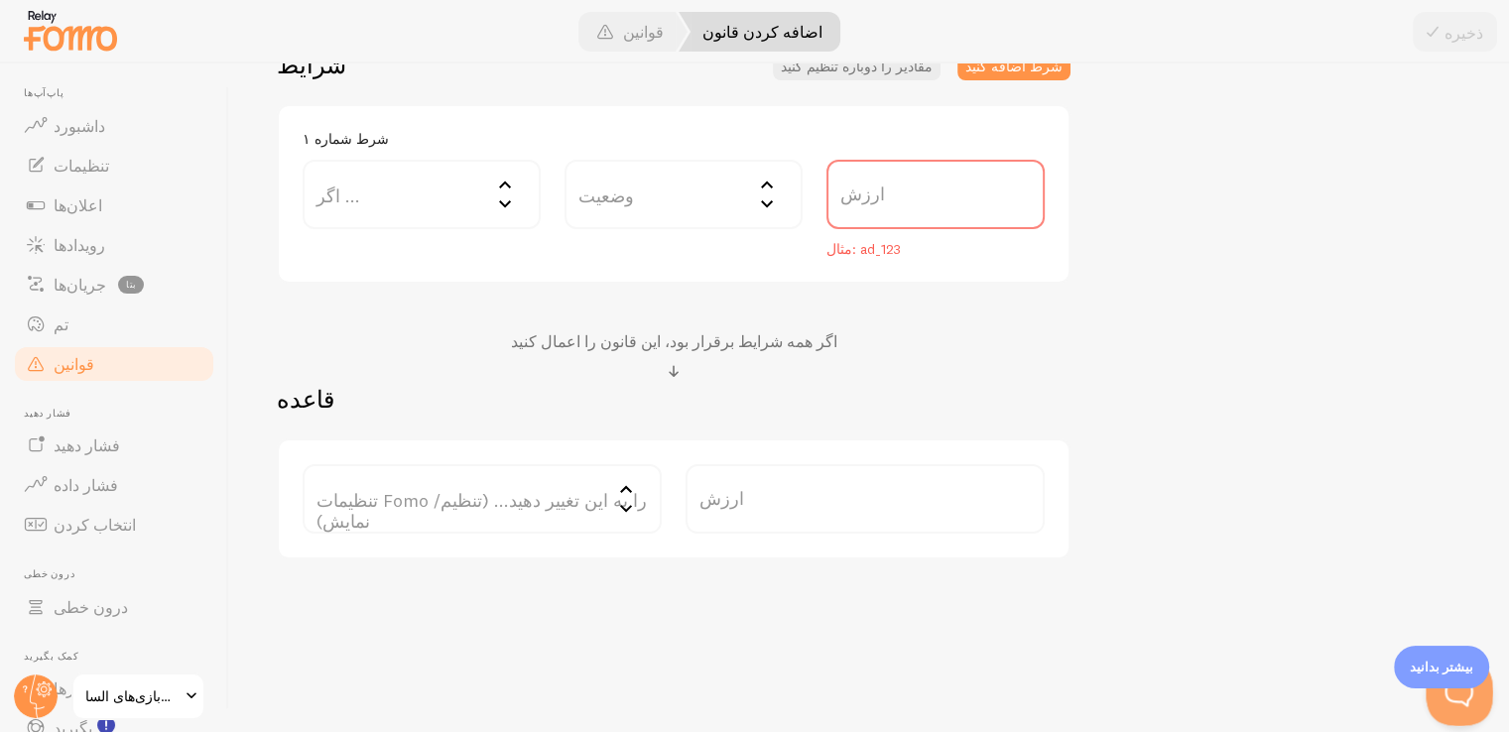
click at [1465, 695] on button "منوی پاپ‌اور بیکن را باز کنید" at bounding box center [1456, 689] width 60 height 60
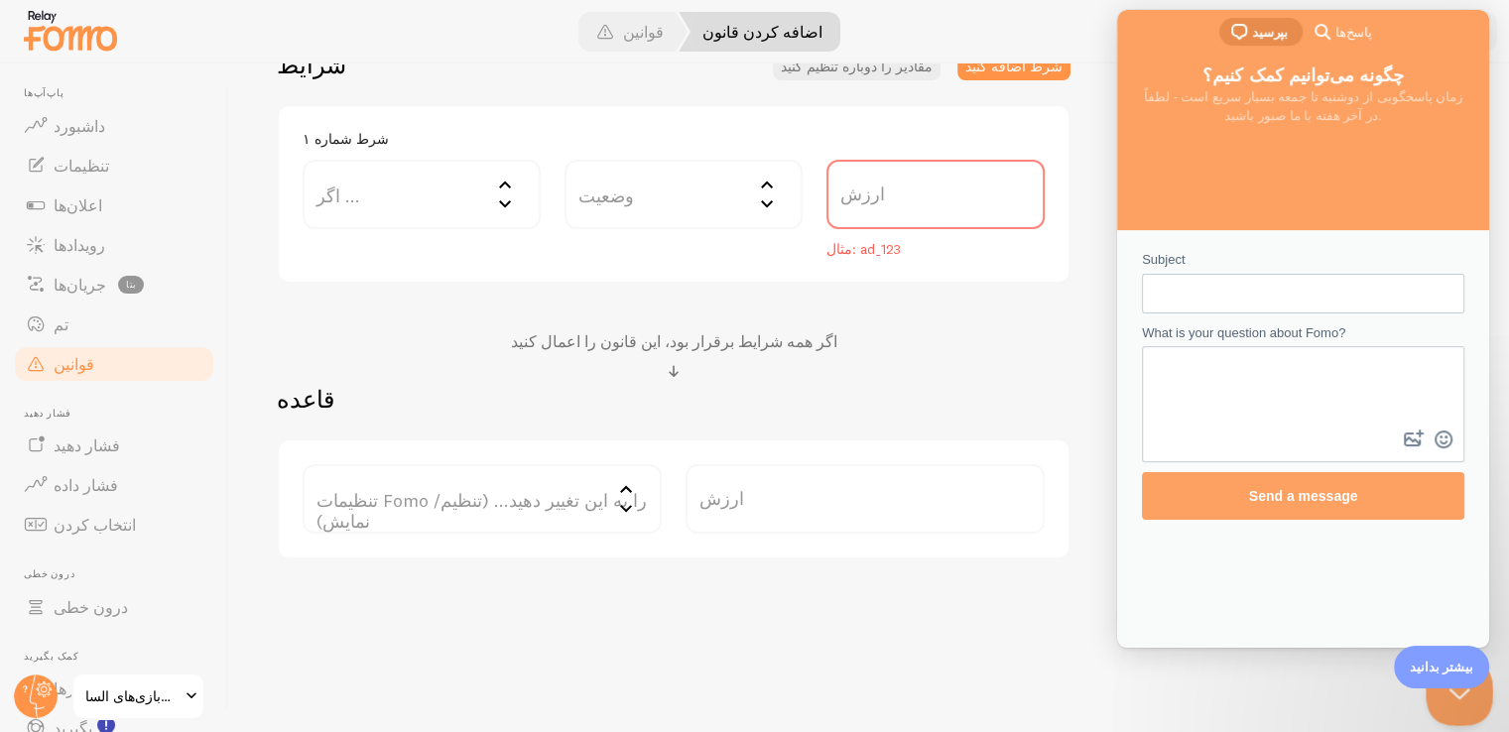
scroll to position [0, 0]
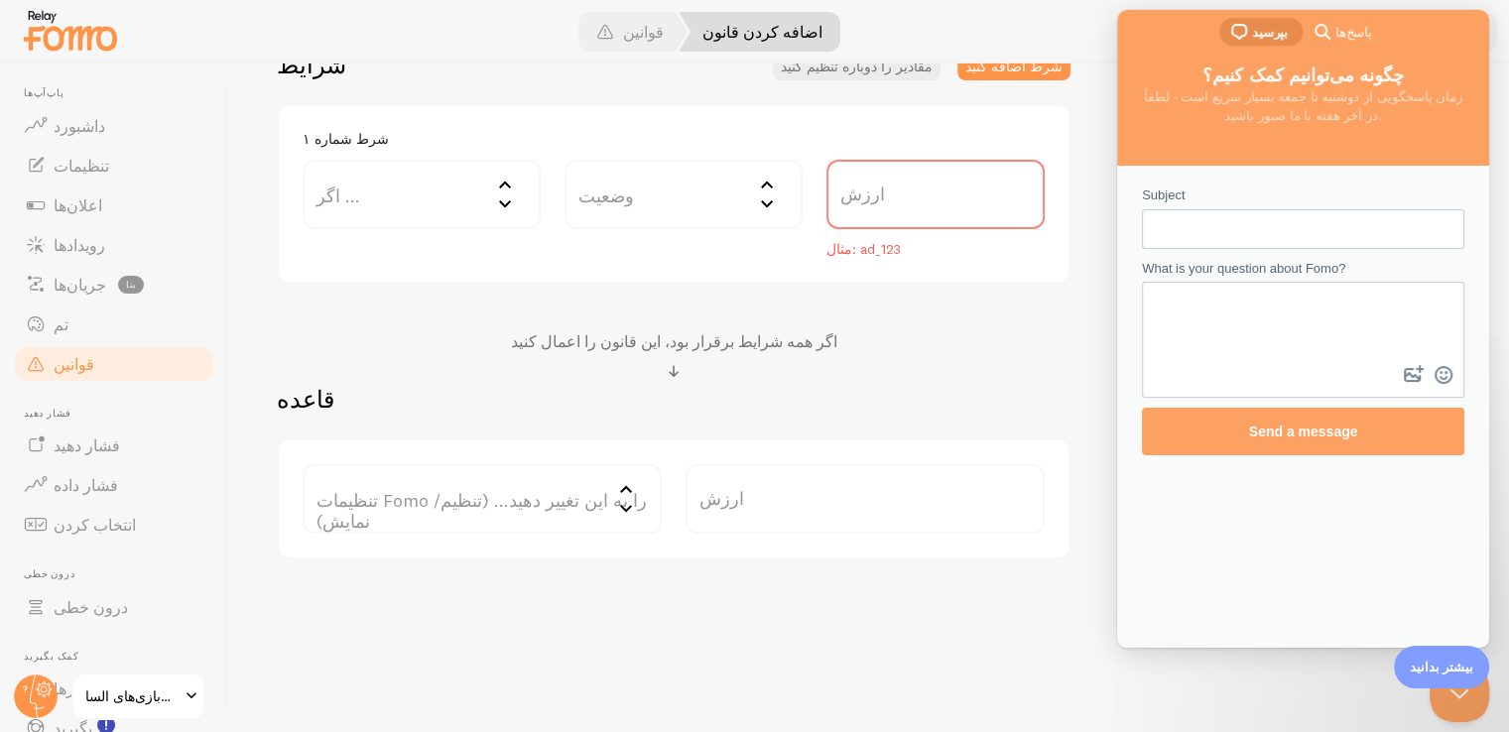
click at [1216, 305] on textarea "What is your question about Fomo?" at bounding box center [1303, 322] width 319 height 77
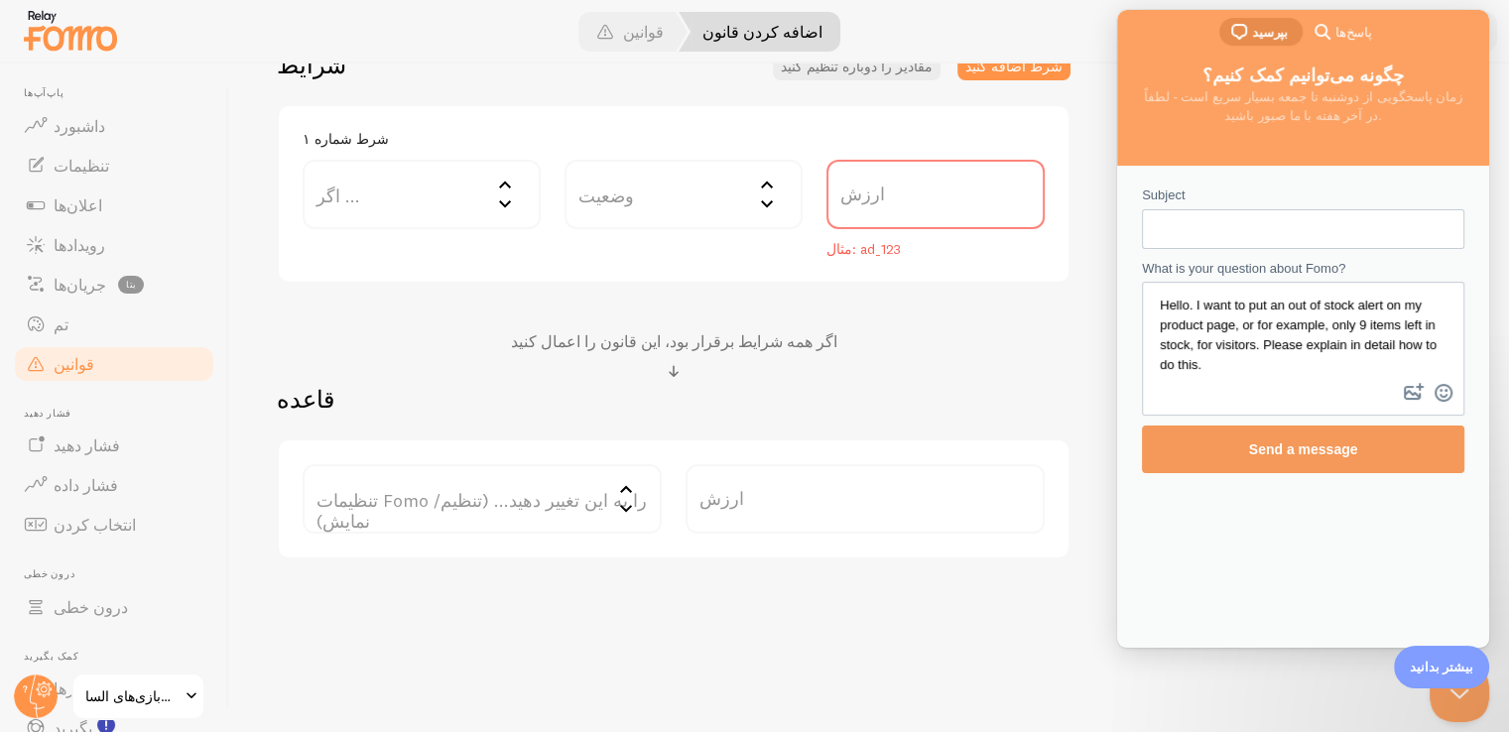
type textarea "Hello. I want to put an out of stock alert on my product page, or for example, …"
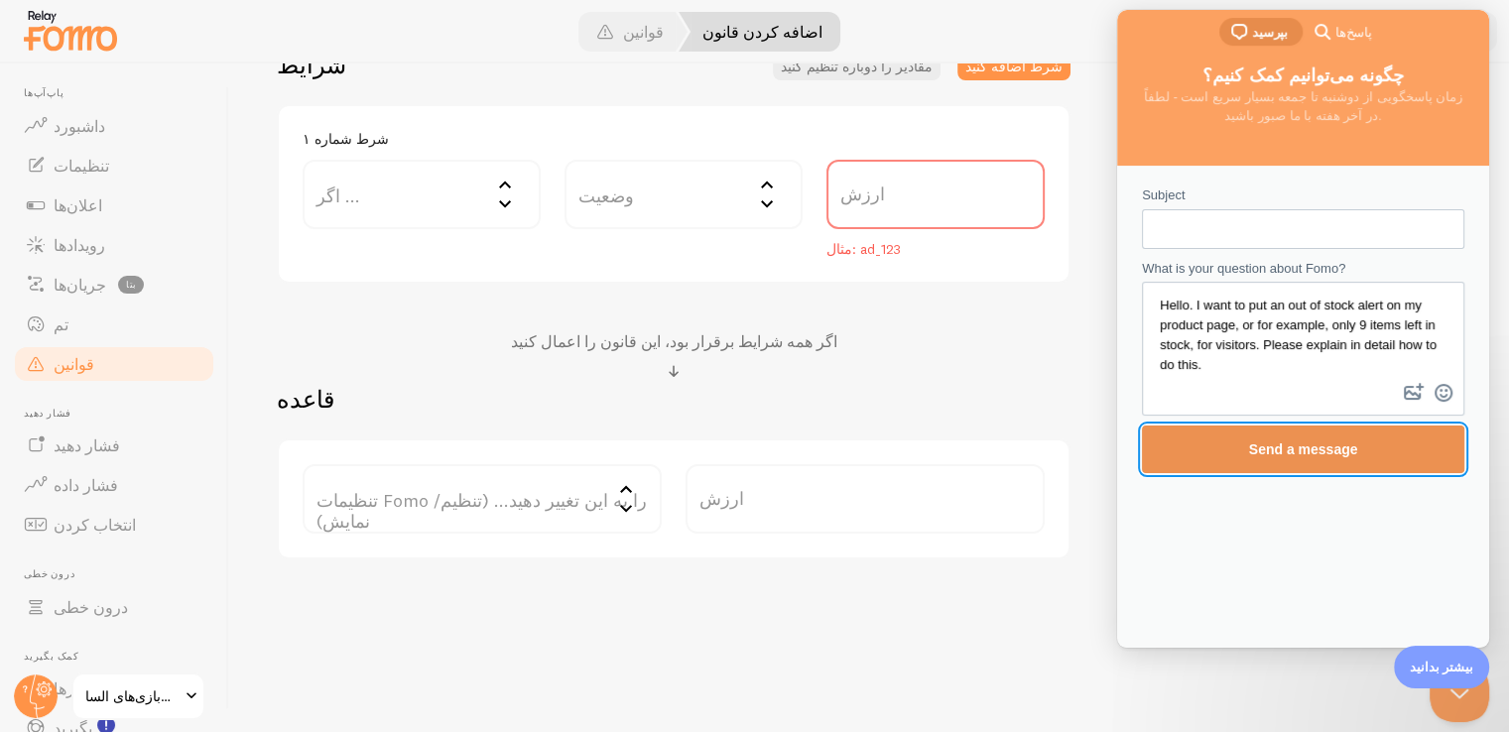
click at [1295, 433] on span "Send a message" at bounding box center [1303, 450] width 279 height 46
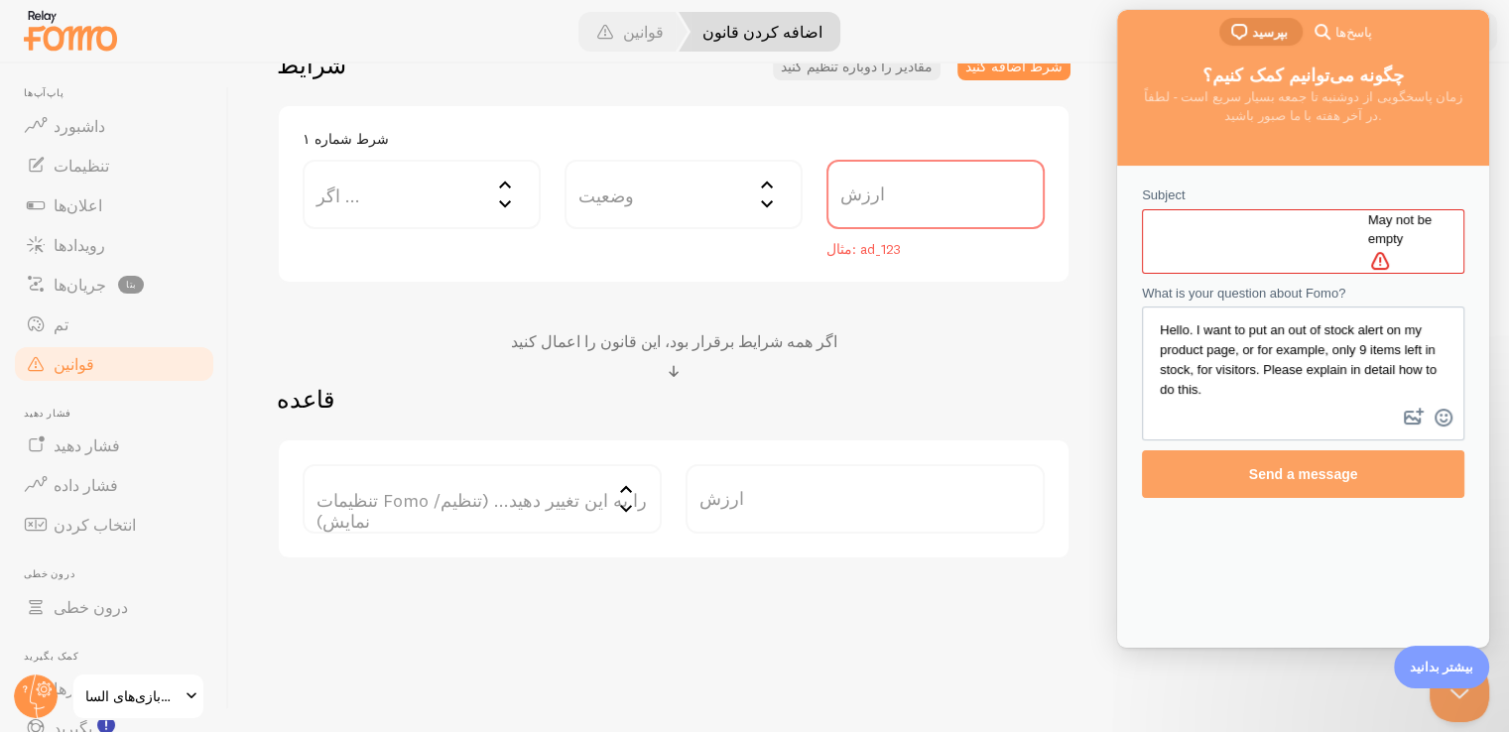
click at [1248, 238] on input "Subject" at bounding box center [1263, 241] width 210 height 36
drag, startPoint x: 1194, startPoint y: 304, endPoint x: 1238, endPoint y: 325, distance: 49.3
click at [1238, 325] on textarea "Hello. I want to put an out of stock alert on my product page, or for example, …" at bounding box center [1303, 356] width 319 height 95
paste input "Hello. I want to put an out of stock alert on my product page, or for example, …"
type input "H"
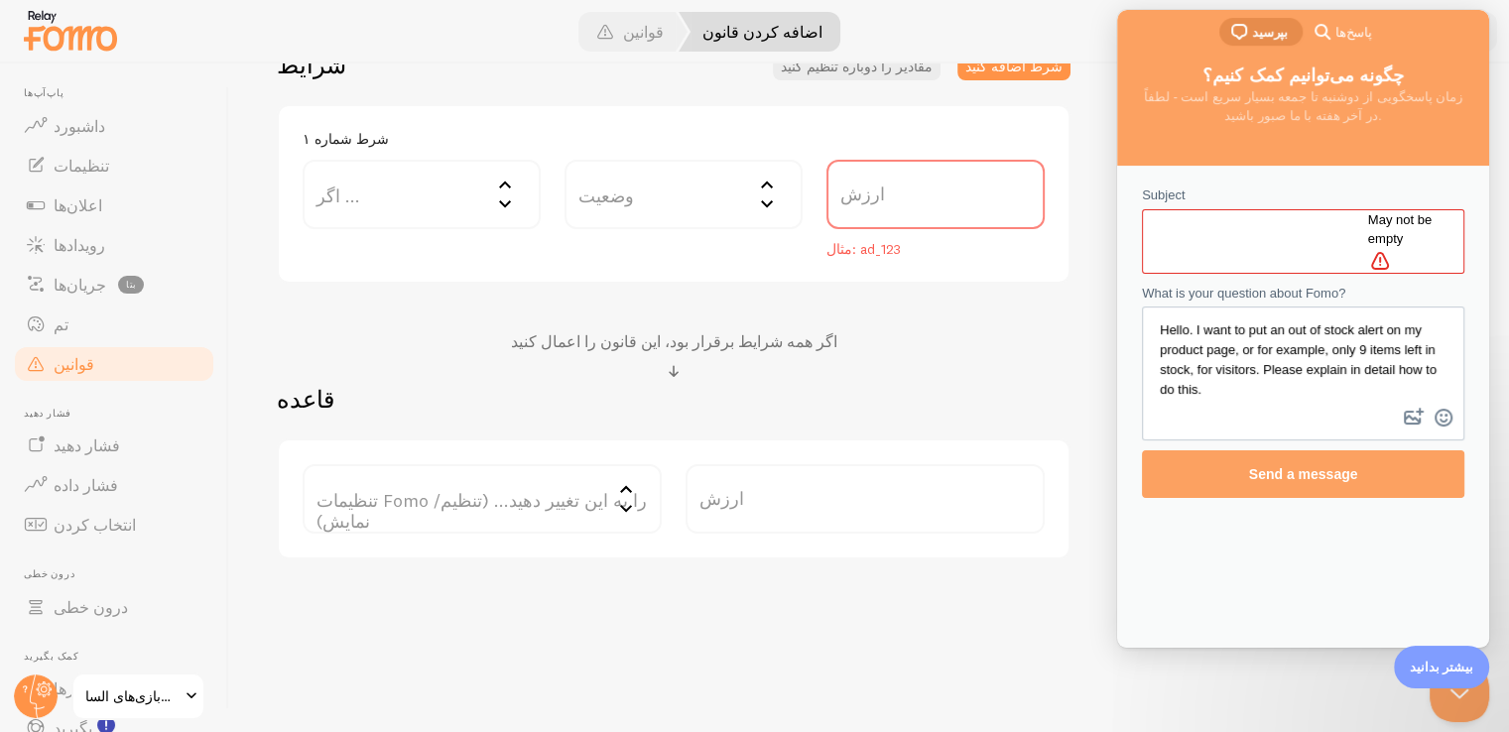
click at [1368, 246] on input "Subject" at bounding box center [1263, 241] width 210 height 36
click at [1206, 223] on input "Subject" at bounding box center [1263, 241] width 210 height 36
type input "fomo"
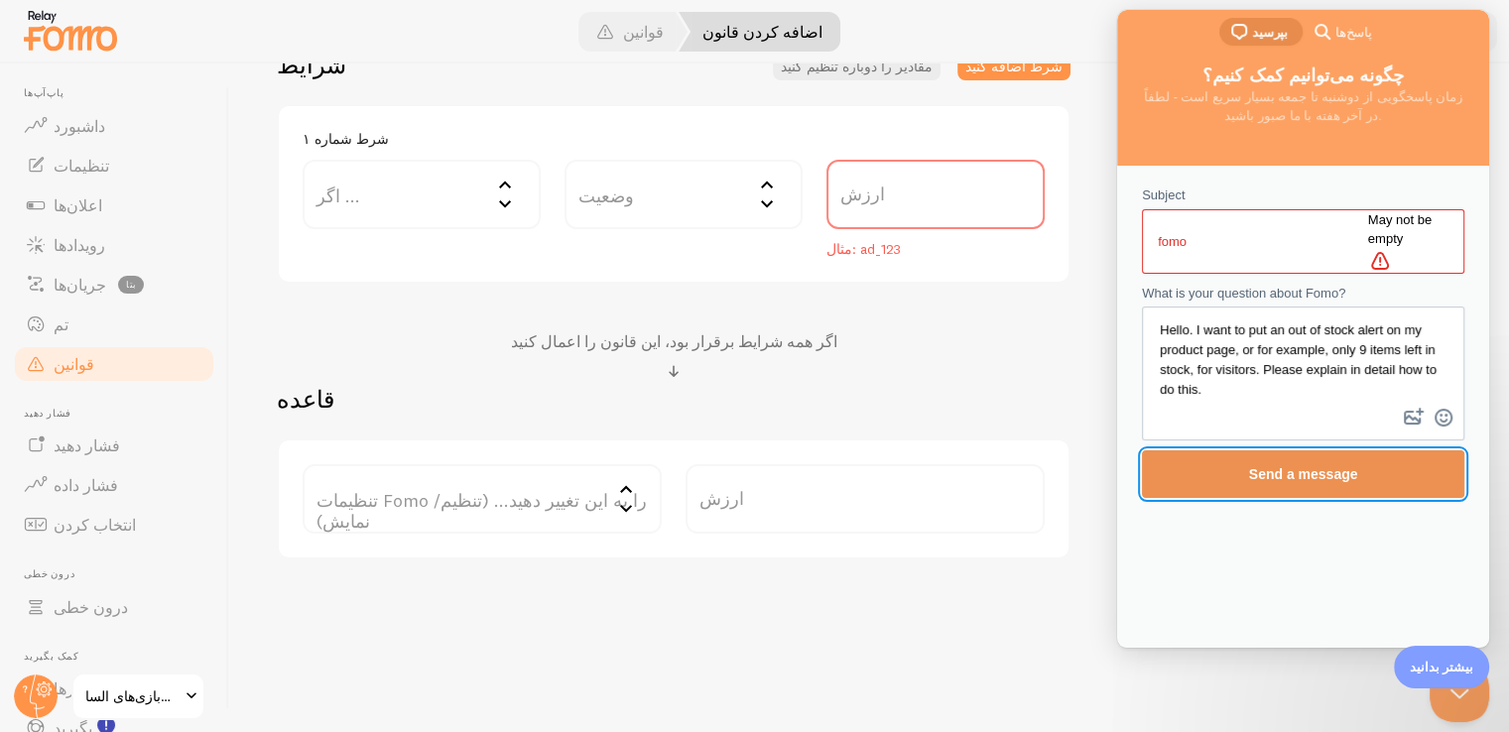
click at [1299, 452] on span "Send a message" at bounding box center [1303, 475] width 279 height 46
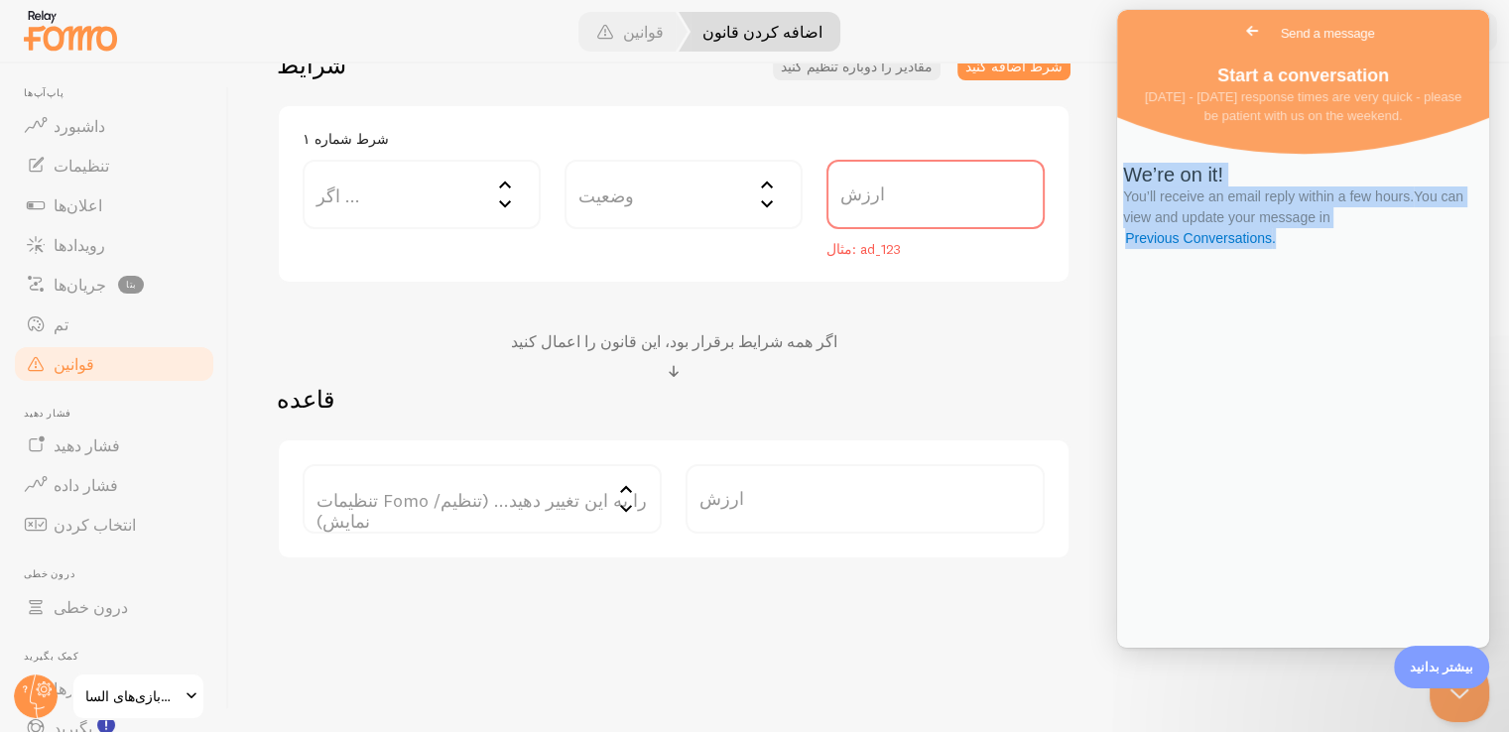
drag, startPoint x: 1234, startPoint y: 251, endPoint x: 1424, endPoint y: 342, distance: 211.3
click at [1424, 249] on div "We’re on it! You’ll receive an email reply within a few hours. You can view and…" at bounding box center [1303, 206] width 360 height 86
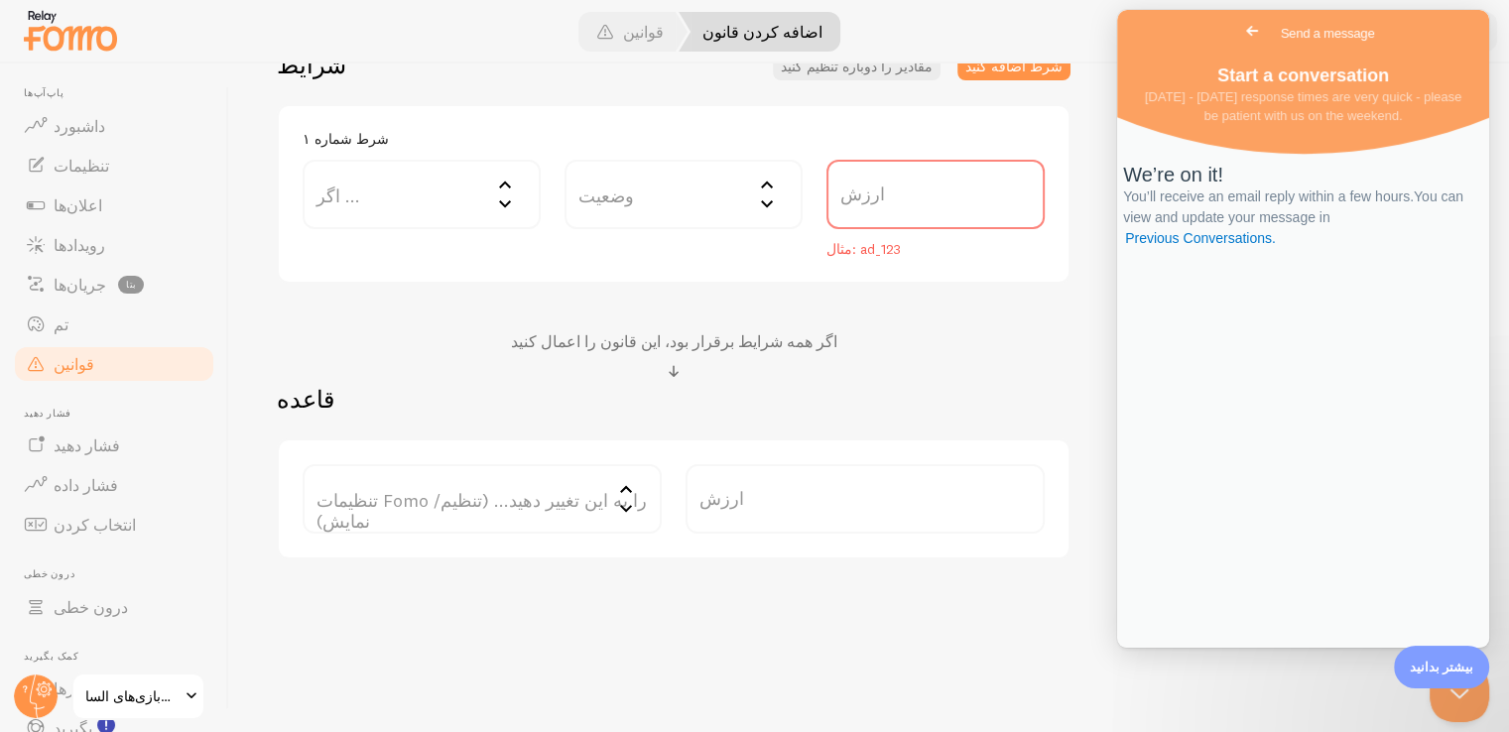
drag, startPoint x: 1395, startPoint y: 309, endPoint x: 1472, endPoint y: 299, distance: 77.1
click at [1472, 249] on div "We’re on it! You’ll receive an email reply within a few hours. You can view and…" at bounding box center [1303, 206] width 360 height 86
click at [1379, 246] on span "You’ll receive an email reply within a few hours. You can view and update your …" at bounding box center [1293, 218] width 340 height 58
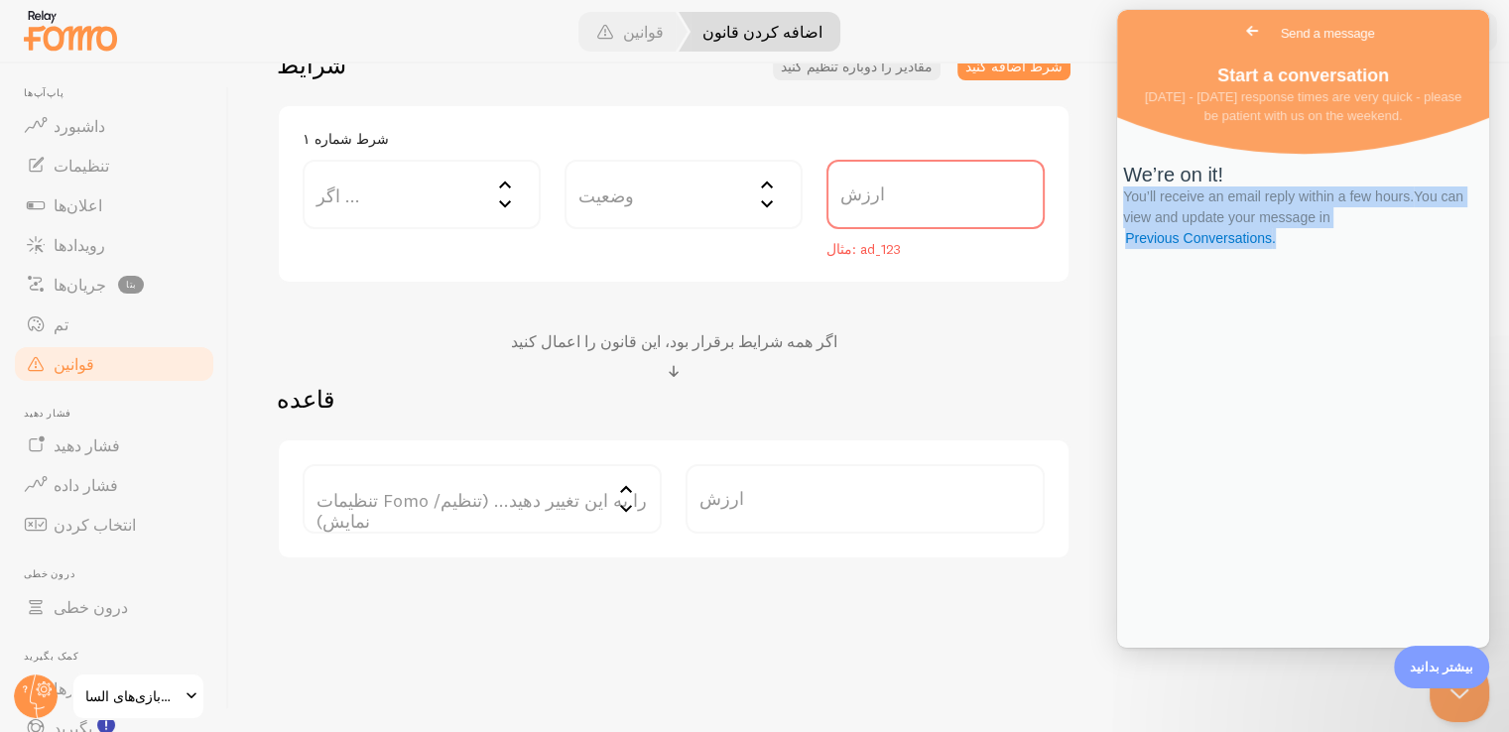
click at [1379, 246] on span "You’ll receive an email reply within a few hours. You can view and update your …" at bounding box center [1293, 218] width 340 height 58
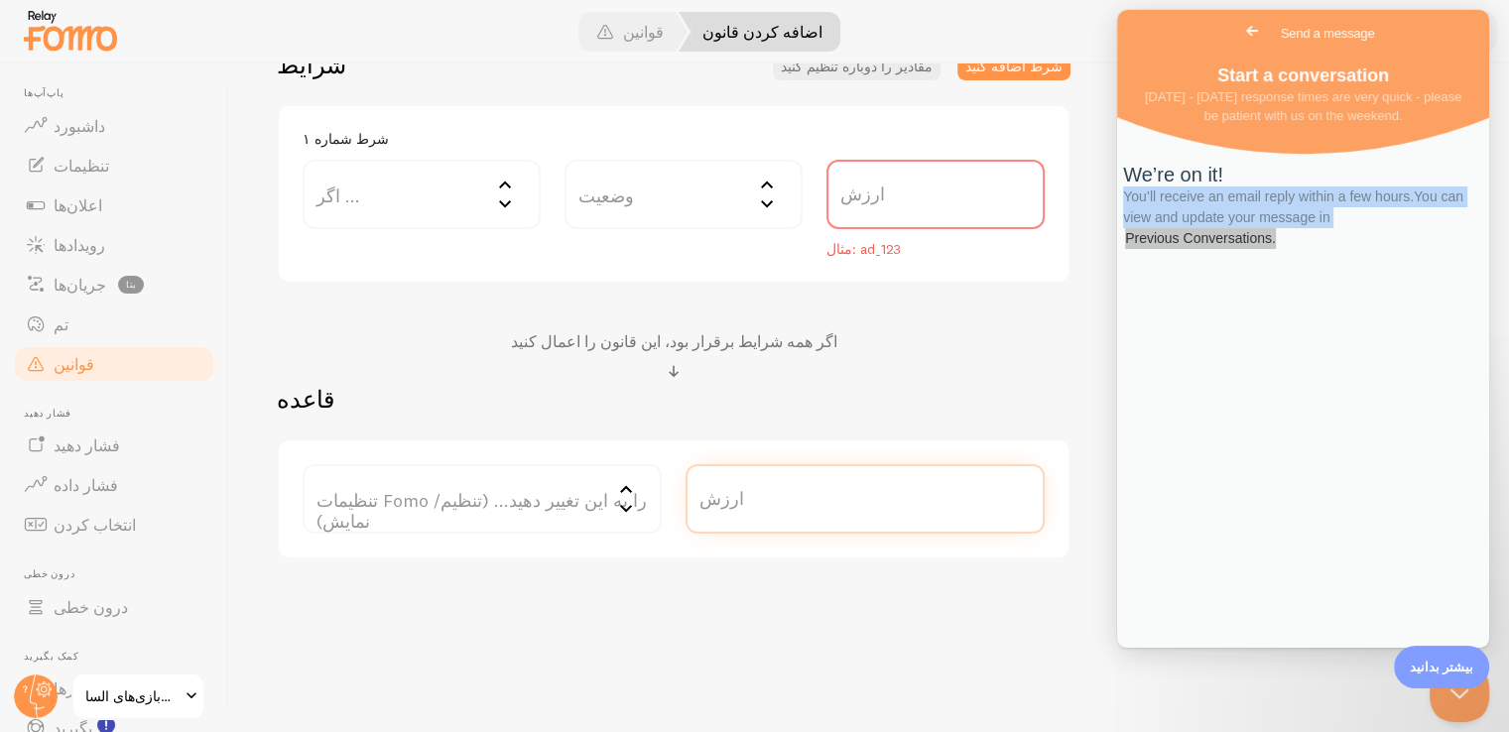
click at [1098, 424] on div "Low Stock Alert عنوان مثال: صفحه پرداخت توضیحات برای کمک به پیگیری قوانین شما ا…" at bounding box center [869, 170] width 1185 height 779
click at [1467, 692] on button "Close Beacon popover" at bounding box center [1456, 689] width 60 height 60
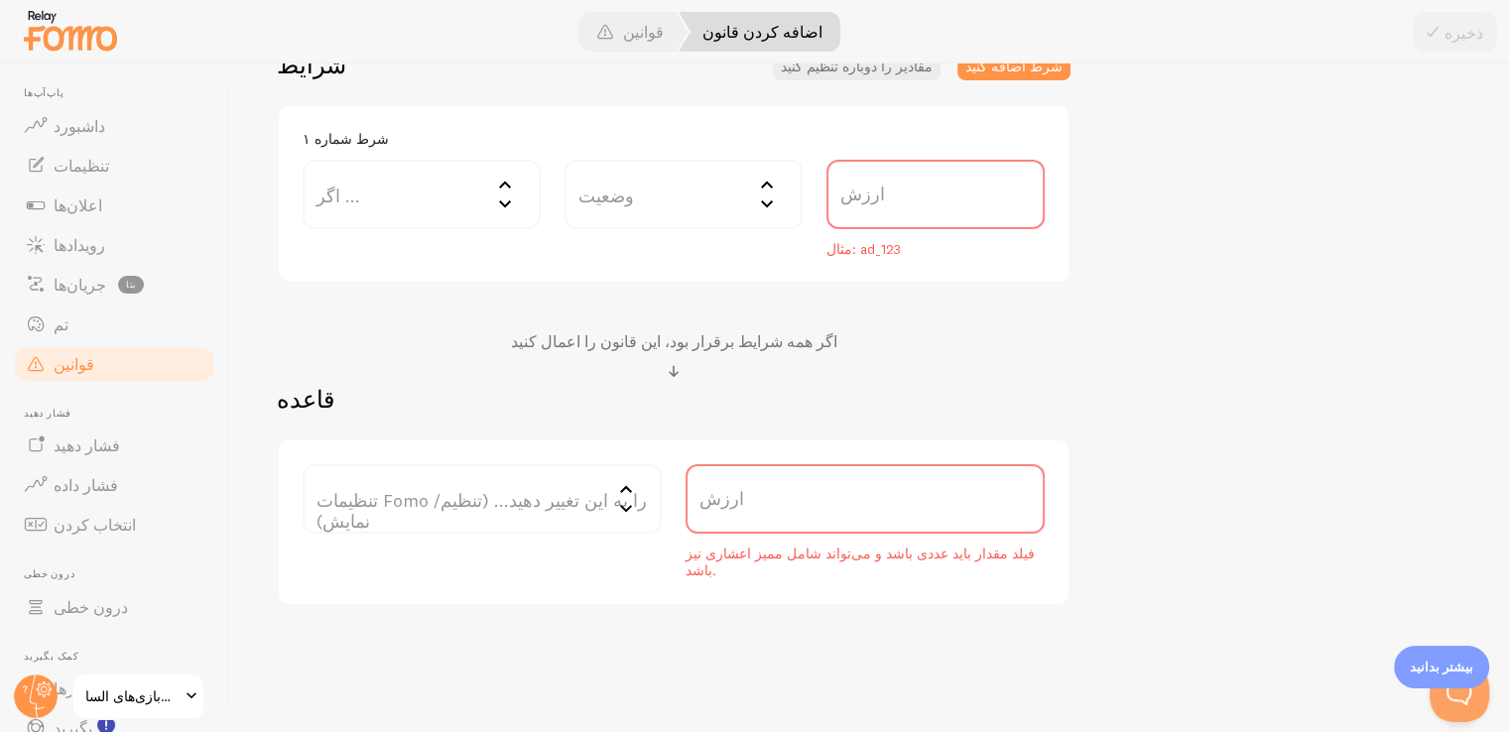
click at [1171, 492] on div "Low Stock Alert عنوان مثال: صفحه پرداخت توضیحات برای کمک به پیگیری قوانین شما ا…" at bounding box center [869, 194] width 1185 height 826
click at [1222, 382] on div "Low Stock Alert عنوان مثال: صفحه پرداخت توضیحات برای کمک به پیگیری قوانین شما ا…" at bounding box center [869, 194] width 1185 height 826
click at [62, 35] on img at bounding box center [70, 30] width 99 height 51
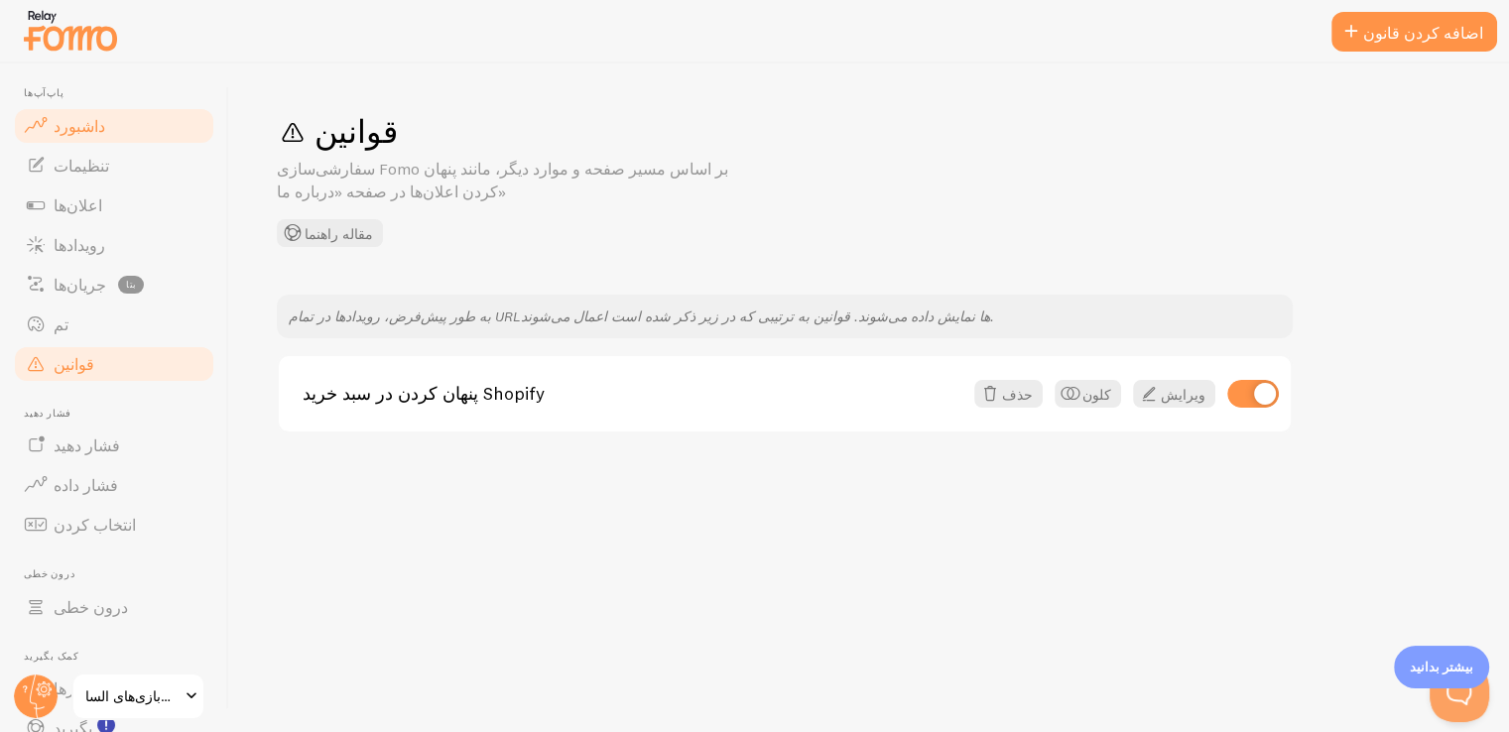
click at [52, 119] on link "داشبورد" at bounding box center [114, 126] width 204 height 40
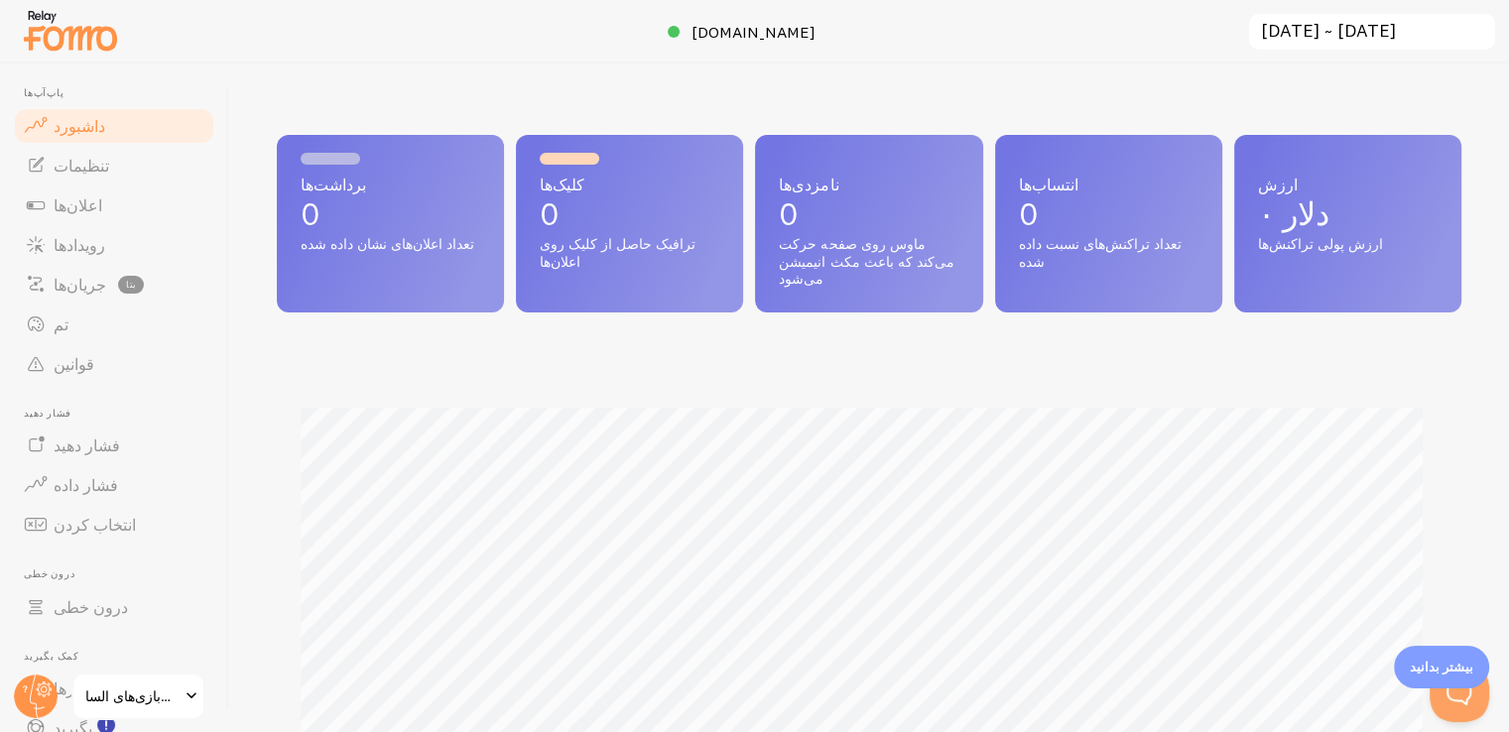
drag, startPoint x: 212, startPoint y: 157, endPoint x: 229, endPoint y: 142, distance: 22.5
click at [224, 144] on header "پاپ‌آپ‌ها داشبورد تنظیمات اعلان‌ها رویدادها جریان‌ها [GEOGRAPHIC_DATA] تم قوانی…" at bounding box center [114, 398] width 228 height 669
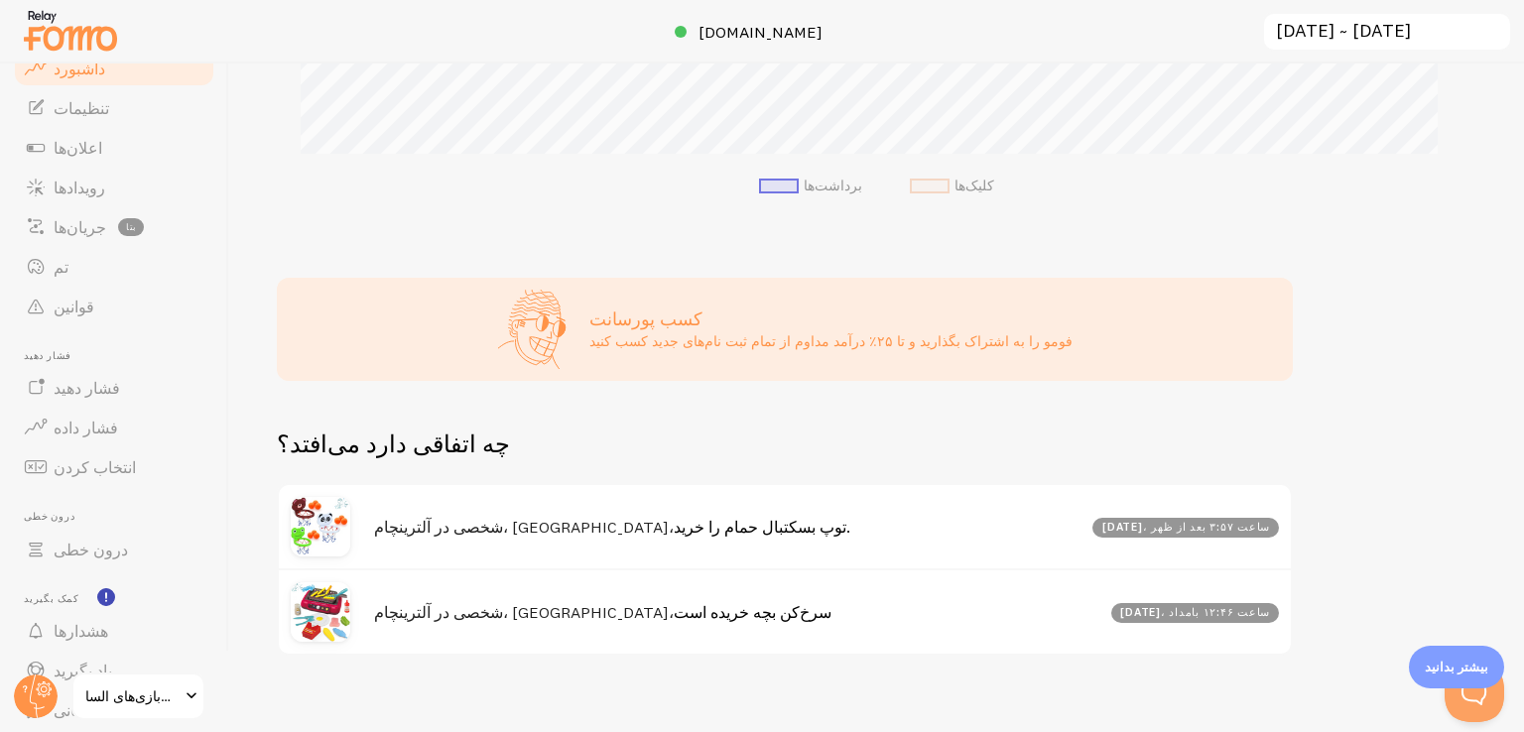
scroll to position [127, 0]
click at [72, 76] on font "اعلان‌ها" at bounding box center [78, 78] width 49 height 20
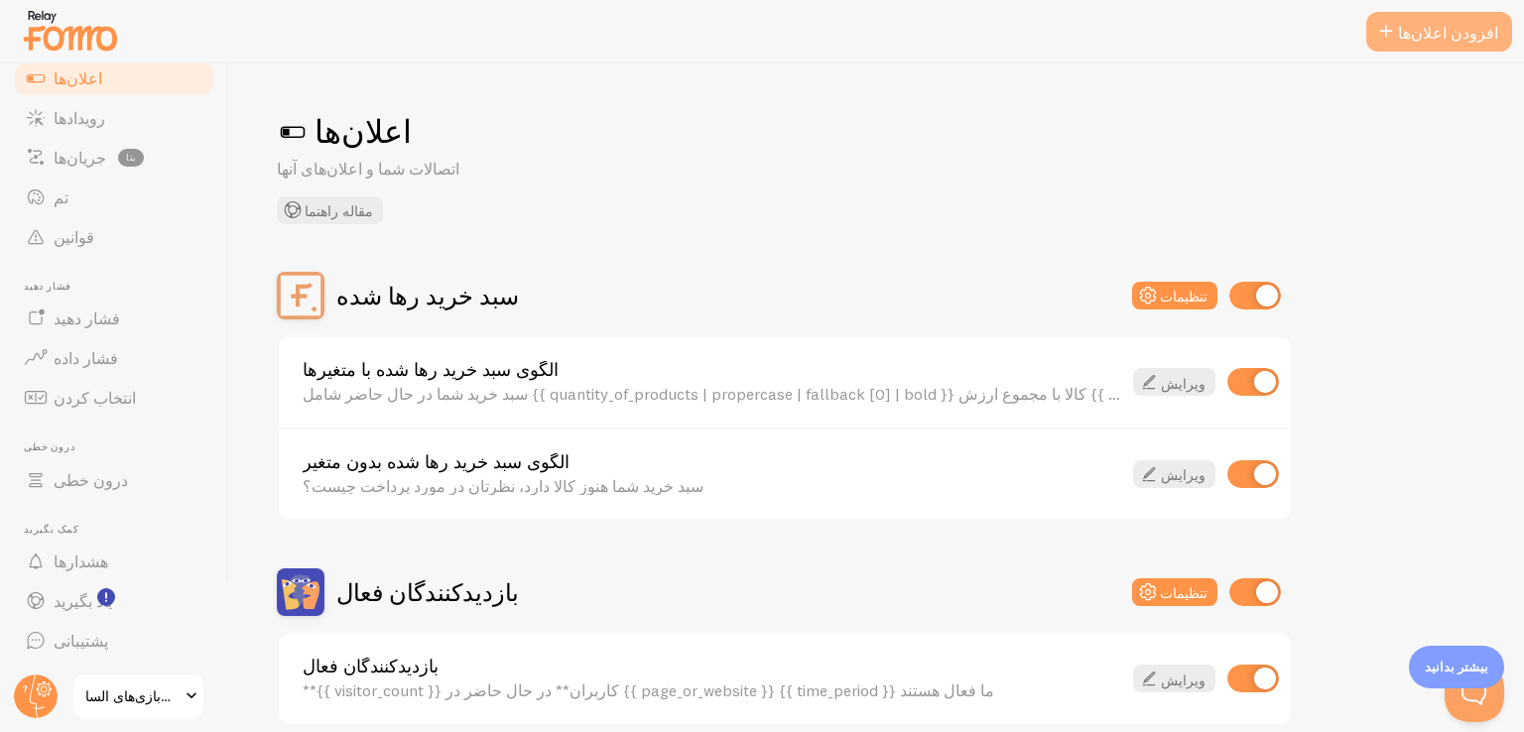
click at [1477, 33] on font "افزودن اعلان‌ها" at bounding box center [1448, 33] width 100 height 20
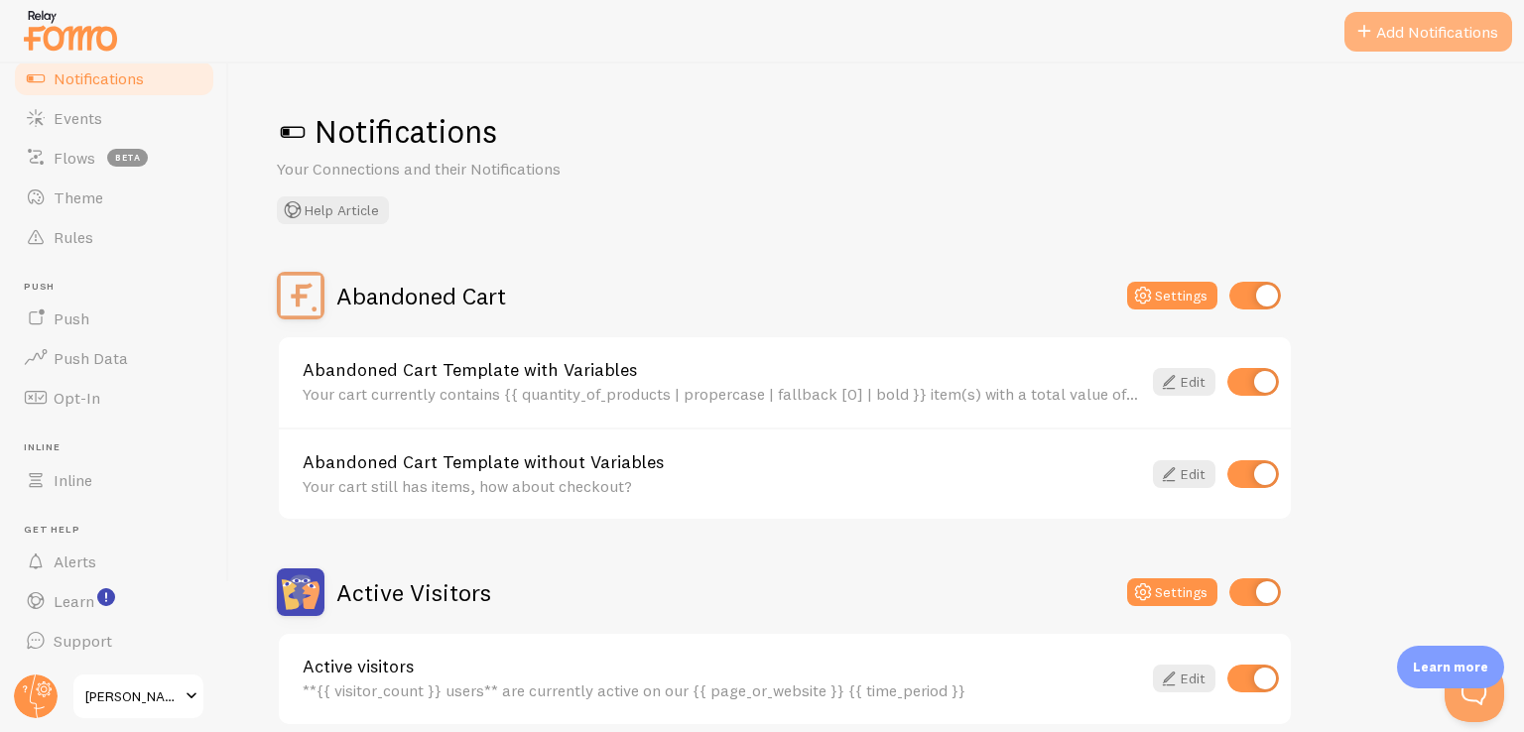
click at [1432, 37] on button "Add Notifications" at bounding box center [1429, 32] width 168 height 40
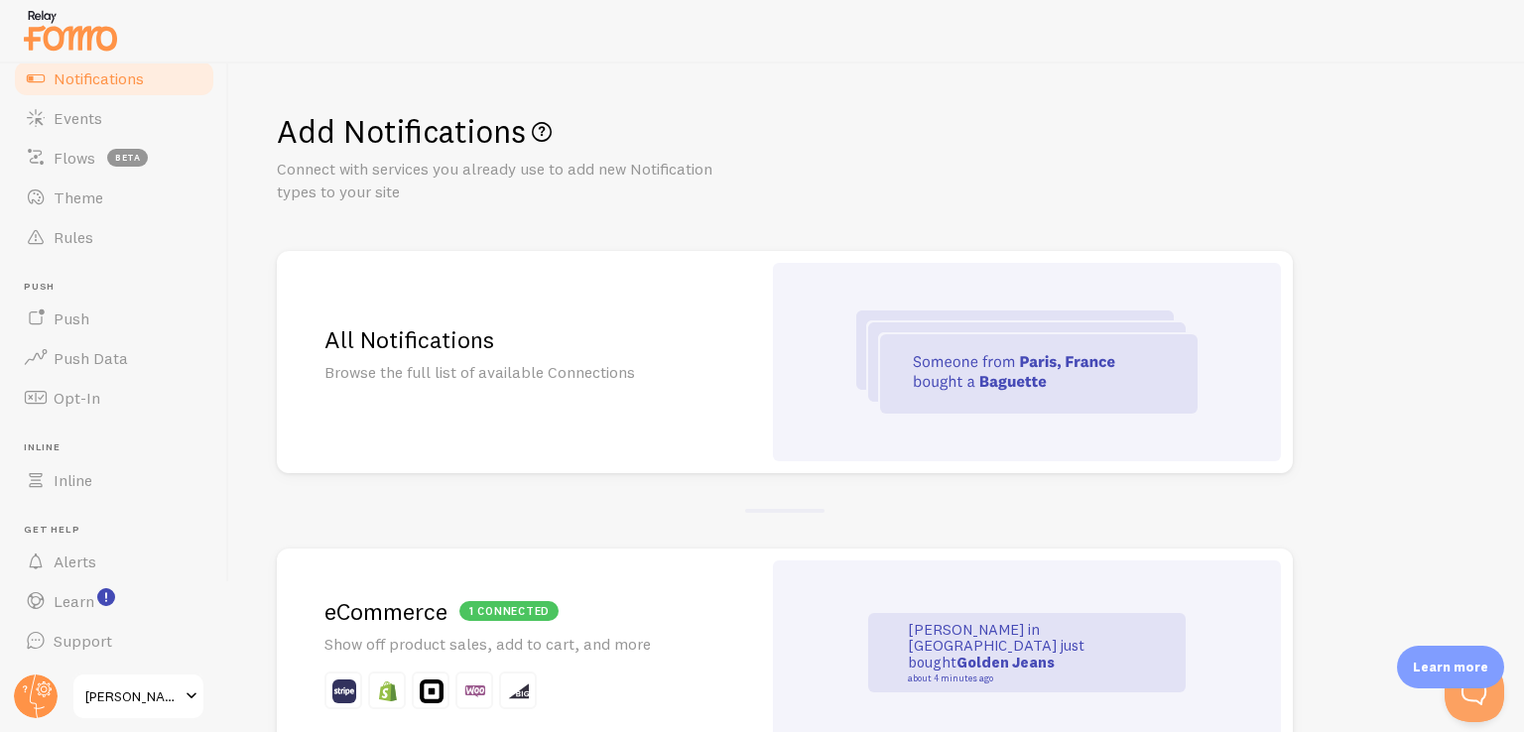
click at [405, 338] on h2 "All Notifications" at bounding box center [519, 340] width 389 height 31
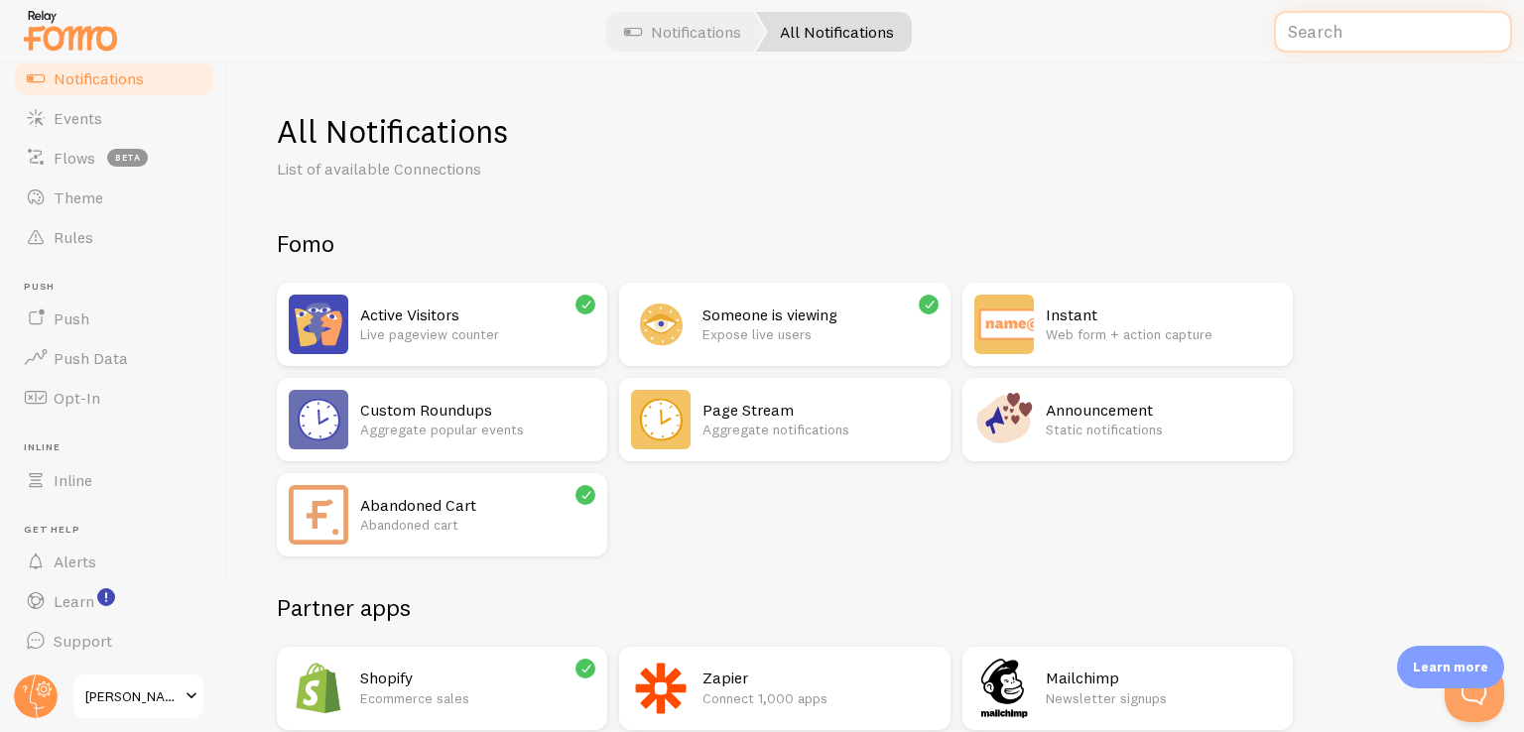
click at [1359, 38] on input "text" at bounding box center [1393, 32] width 238 height 43
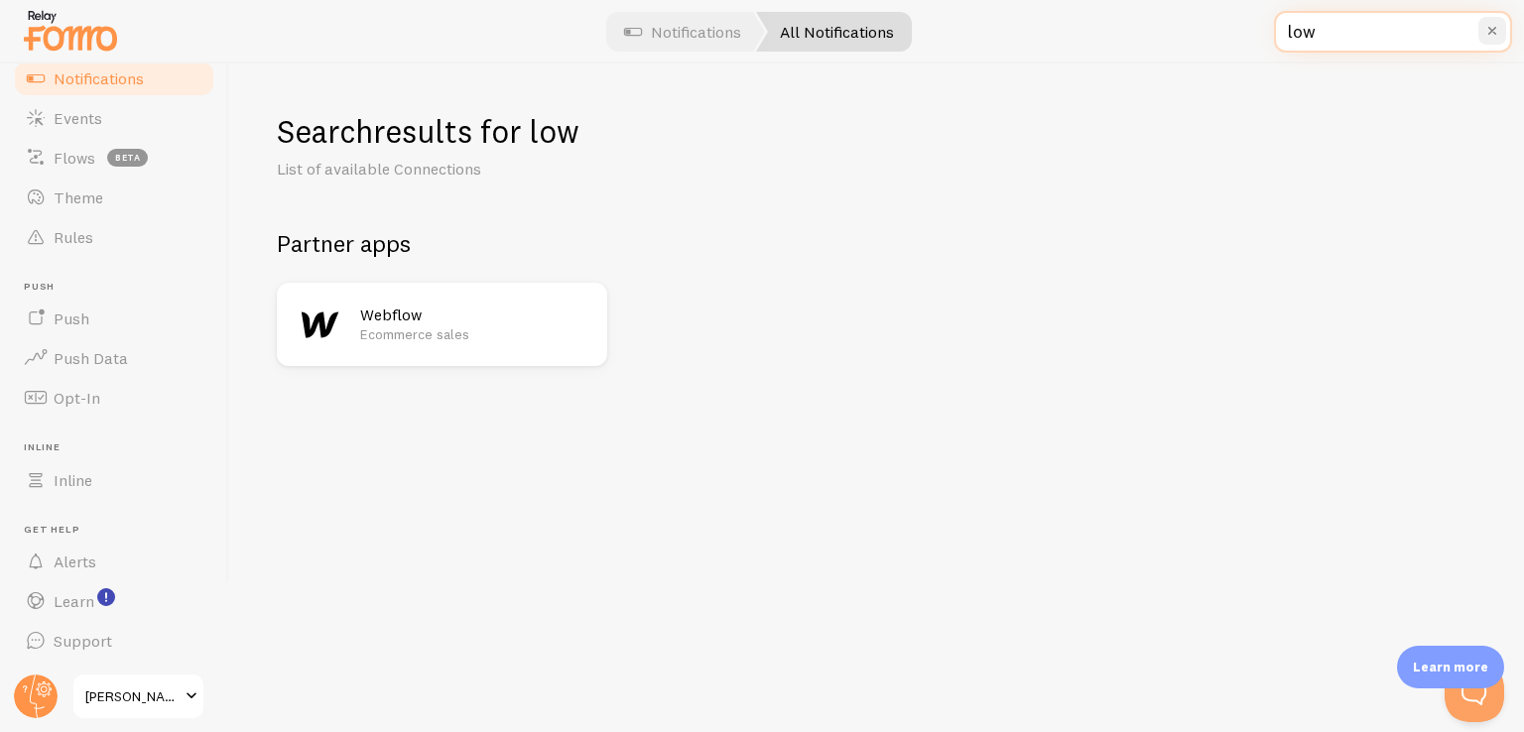
type input "low"
click at [1500, 28] on icon "button" at bounding box center [1493, 31] width 20 height 20
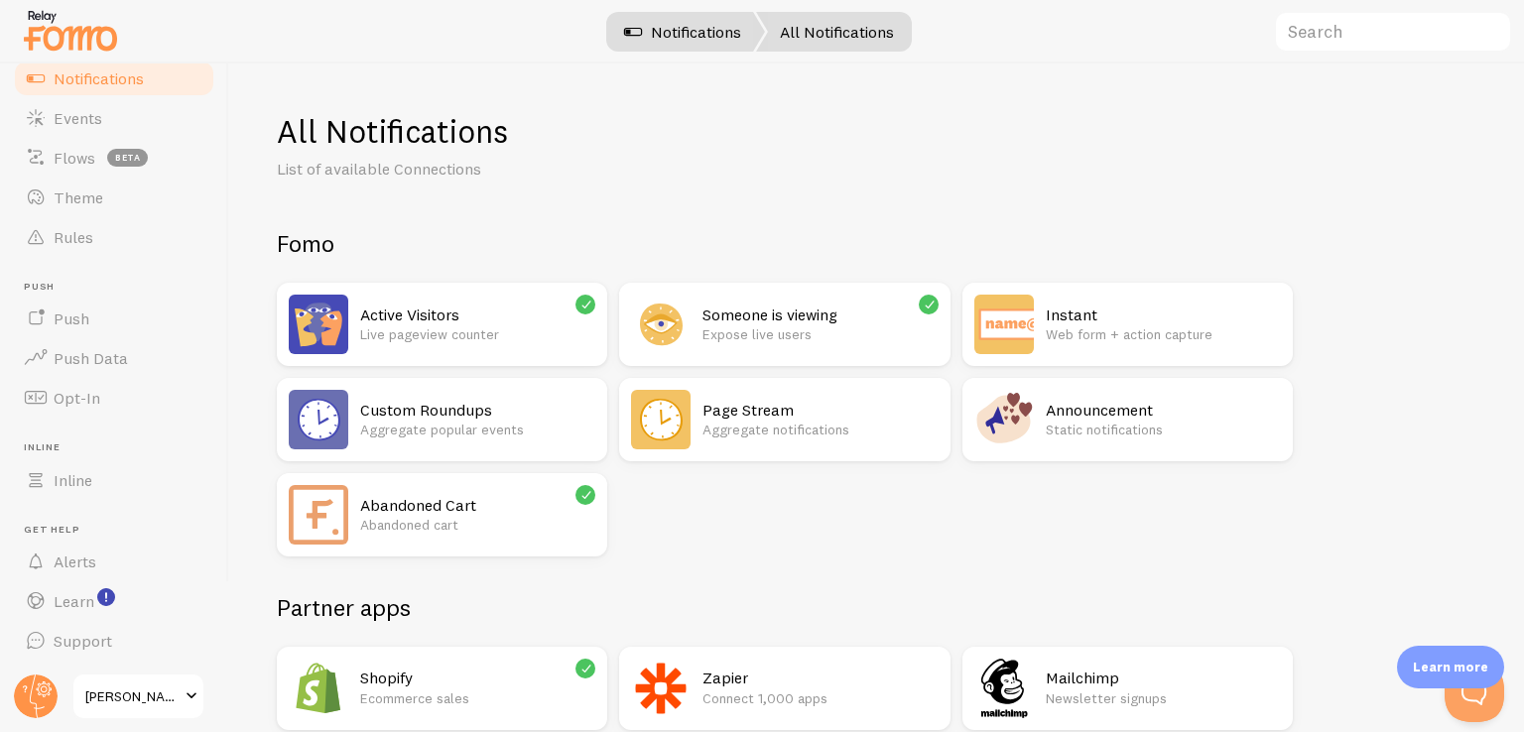
click at [718, 31] on link "Notifications" at bounding box center [682, 32] width 165 height 40
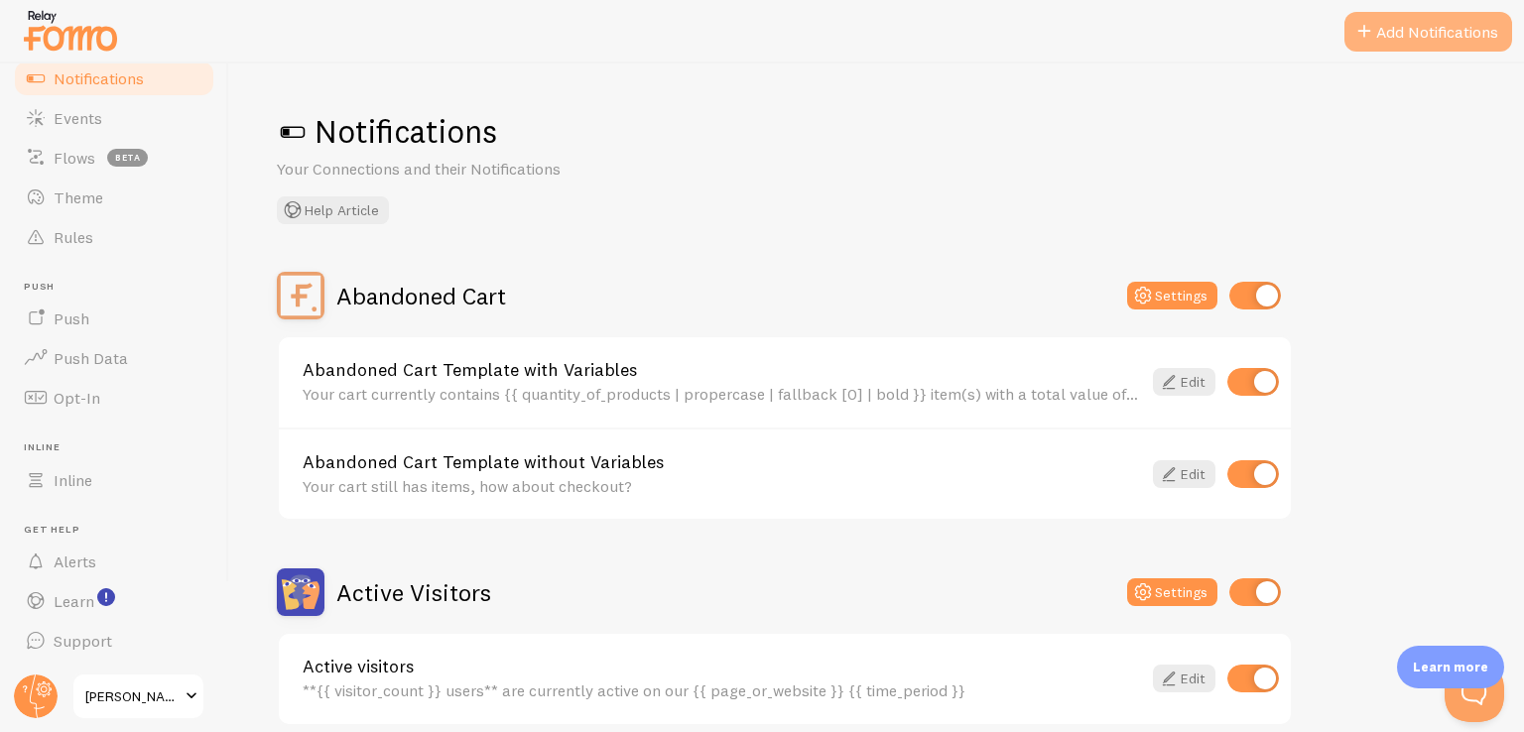
click at [1433, 38] on button "Add Notifications" at bounding box center [1429, 32] width 168 height 40
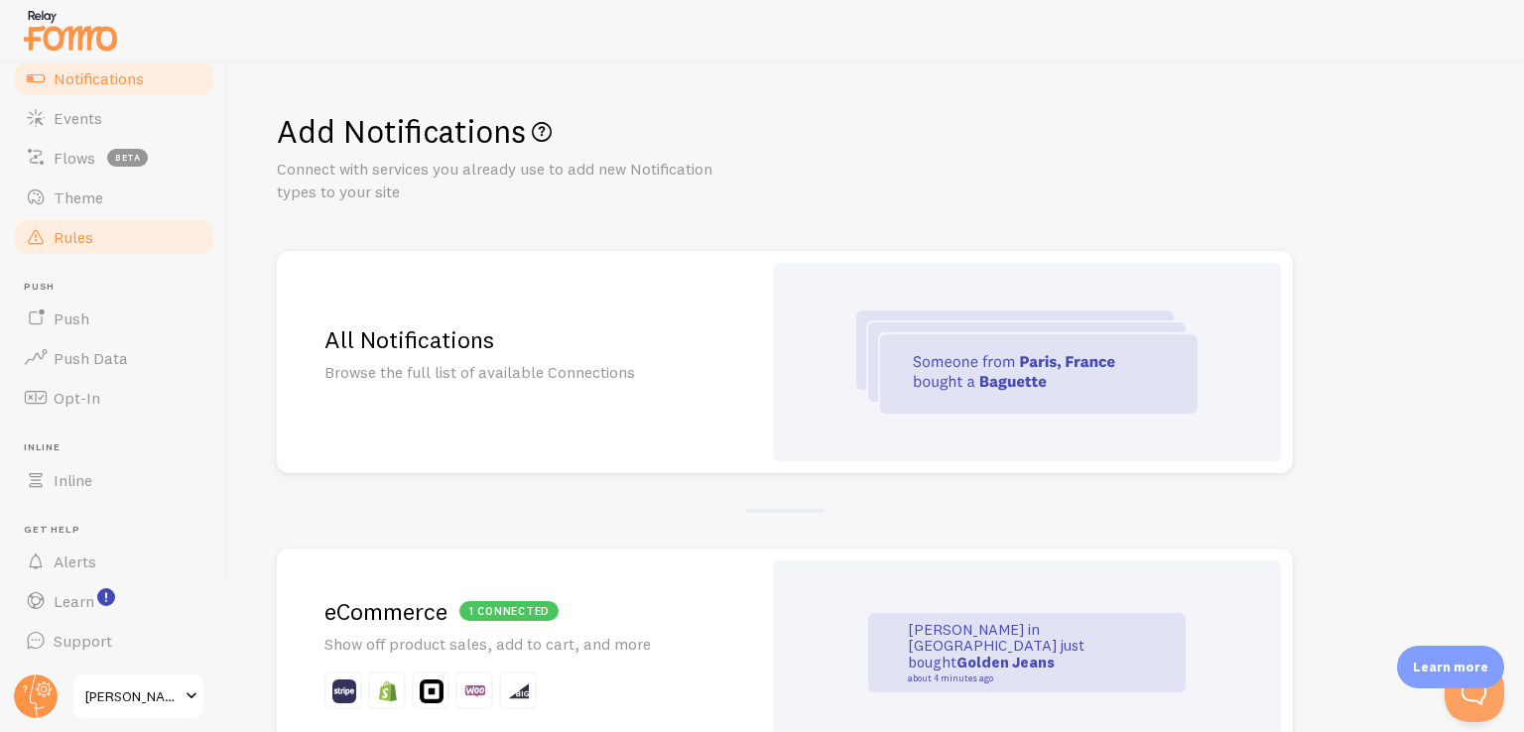
click at [78, 236] on span "Rules" at bounding box center [74, 237] width 40 height 20
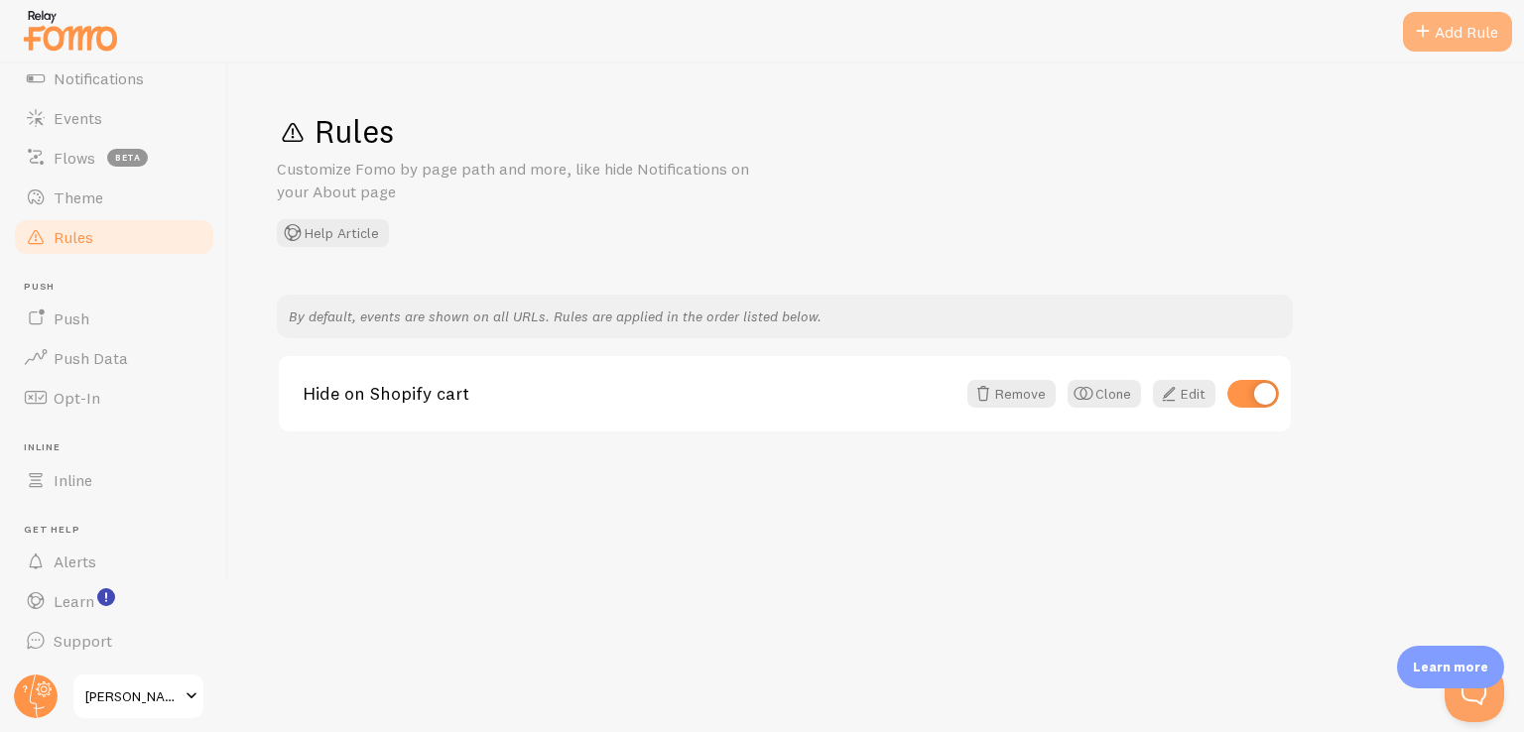
click at [1491, 34] on div "Add Rule" at bounding box center [1457, 32] width 109 height 40
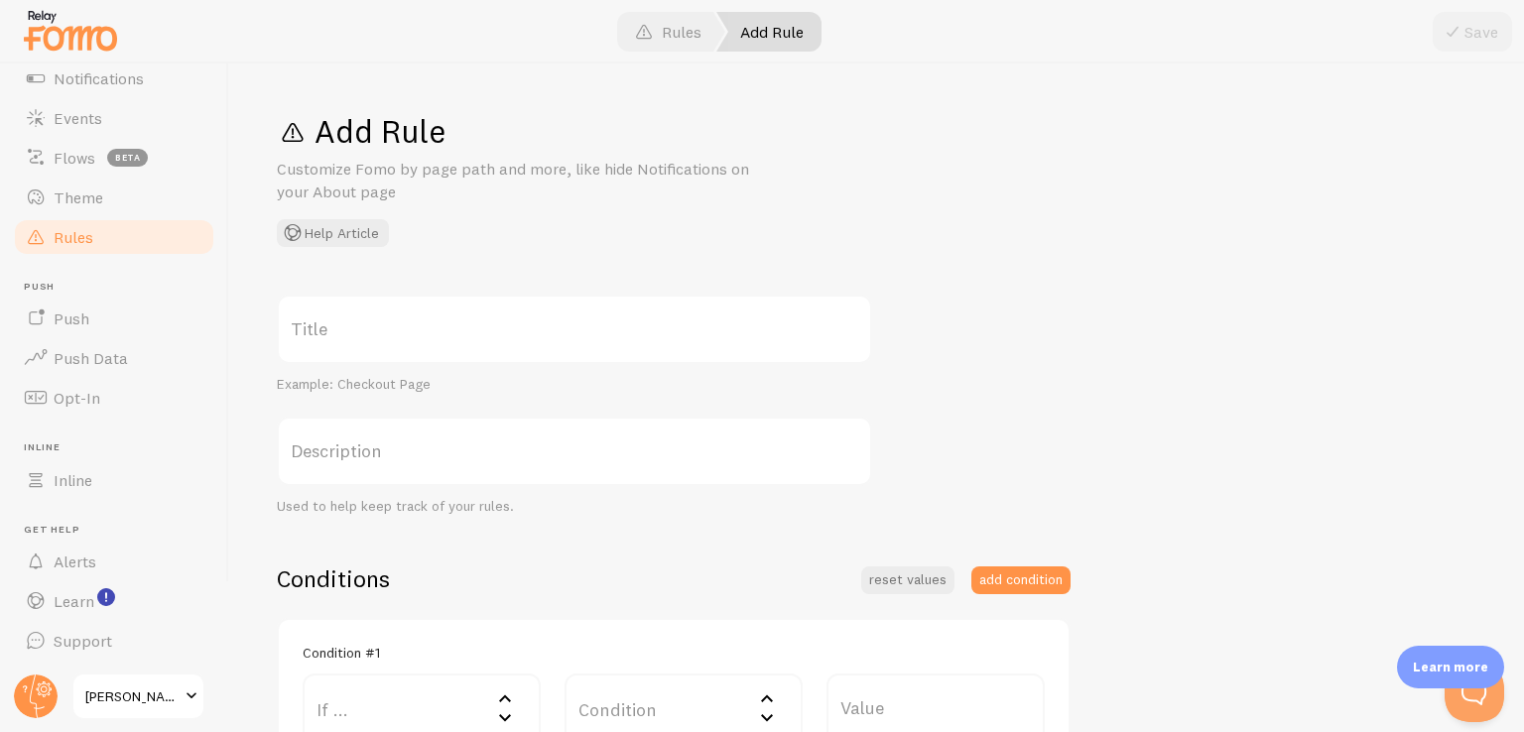
click at [1523, 290] on div "Add Rule Customize Fomo by page path and more, like hide Notifications on your …" at bounding box center [876, 398] width 1295 height 669
drag, startPoint x: 431, startPoint y: 388, endPoint x: 336, endPoint y: 381, distance: 94.5
click at [336, 381] on div "Example: Checkout Page" at bounding box center [574, 385] width 595 height 18
drag, startPoint x: 357, startPoint y: 386, endPoint x: 1182, endPoint y: 103, distance: 871.8
click at [1054, 209] on div "Add Rule Customize Fomo by page path and more, like hide Notifications on your …" at bounding box center [877, 179] width 1200 height 136
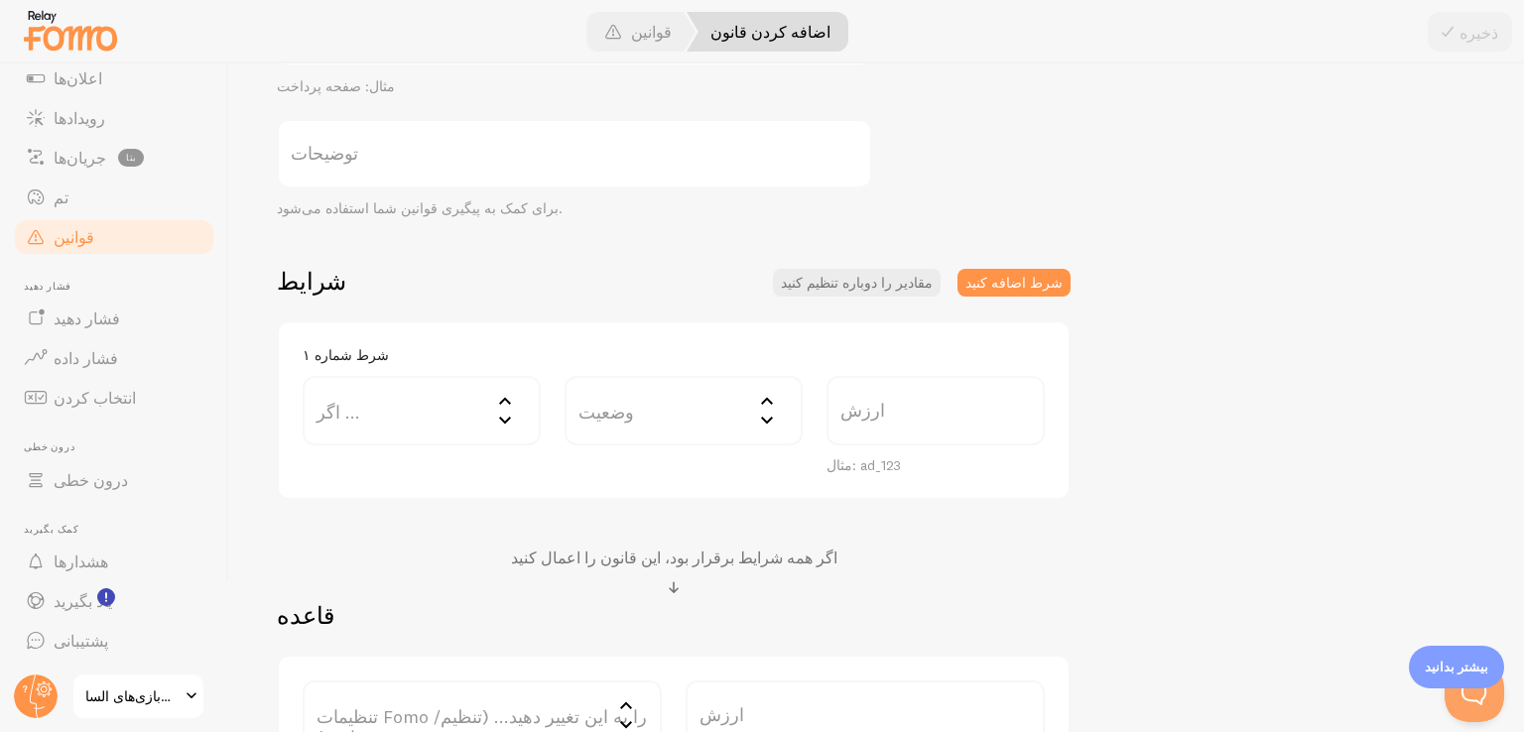
scroll to position [198, 0]
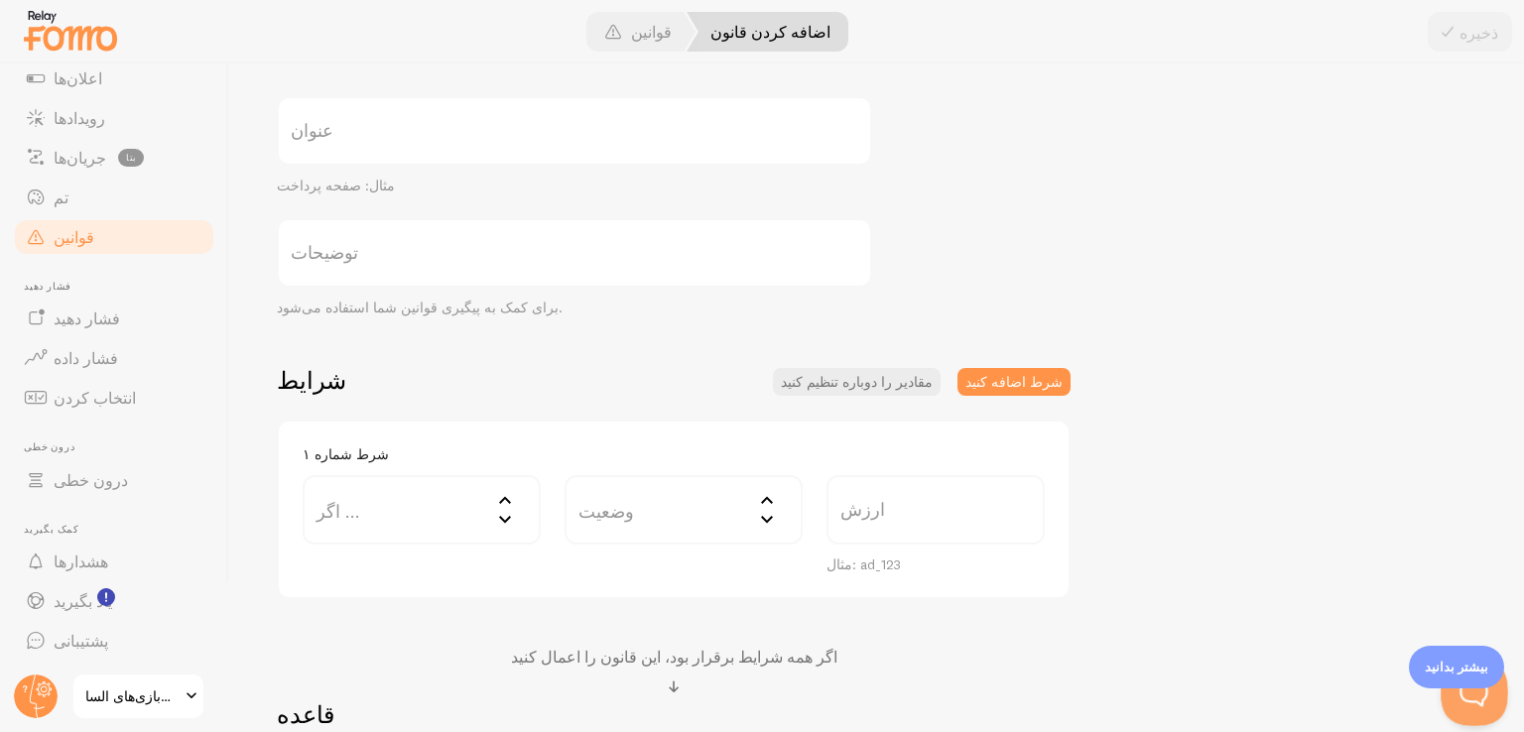
click at [1474, 696] on button "منوی پاپ‌اور بیکن را باز کنید" at bounding box center [1471, 689] width 60 height 60
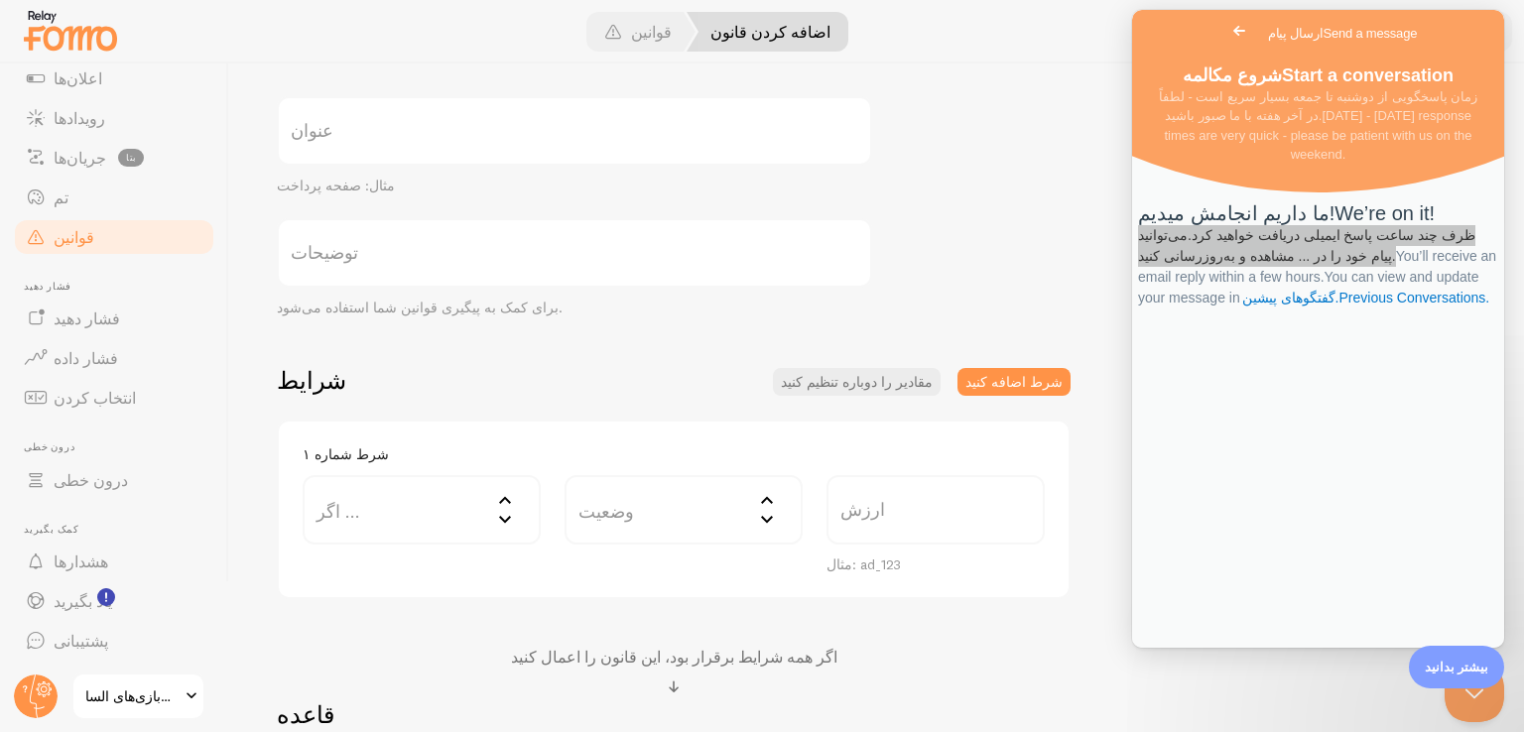
click at [1373, 573] on div "ما داریم انجامش میدیم! We’re on it! ظرف چند ساعت پاسخ ایمیلی دریافت خواهید کرد.…" at bounding box center [1318, 407] width 372 height 482
